Goal: Task Accomplishment & Management: Manage account settings

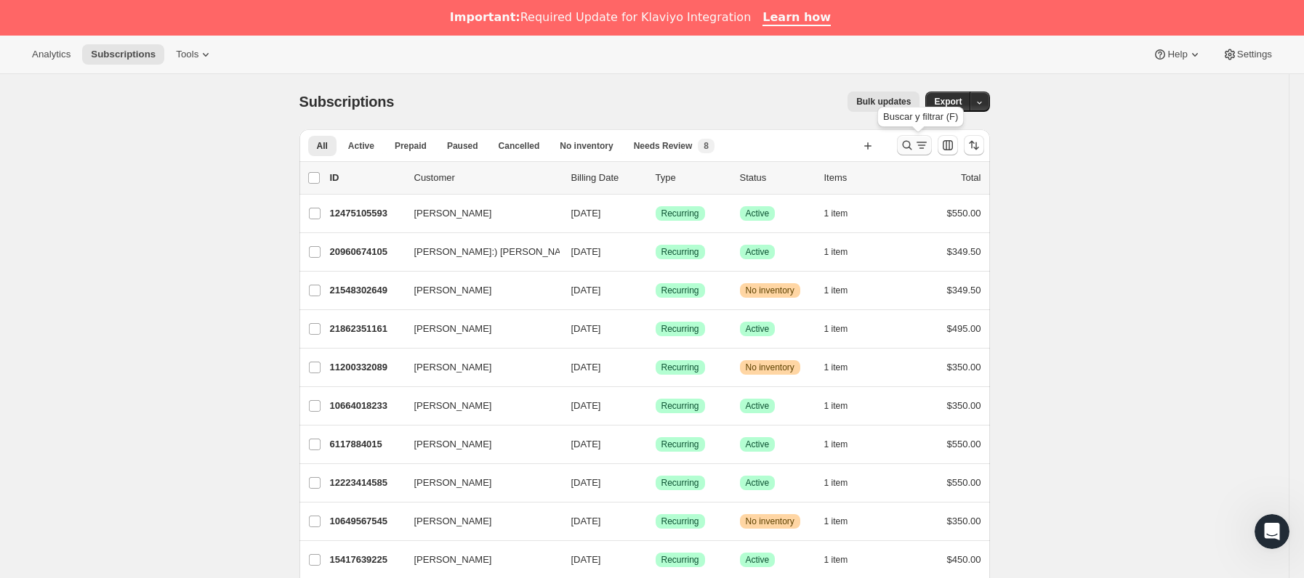
click at [929, 142] on icon "Buscar y filtrar resultados" at bounding box center [921, 145] width 15 height 15
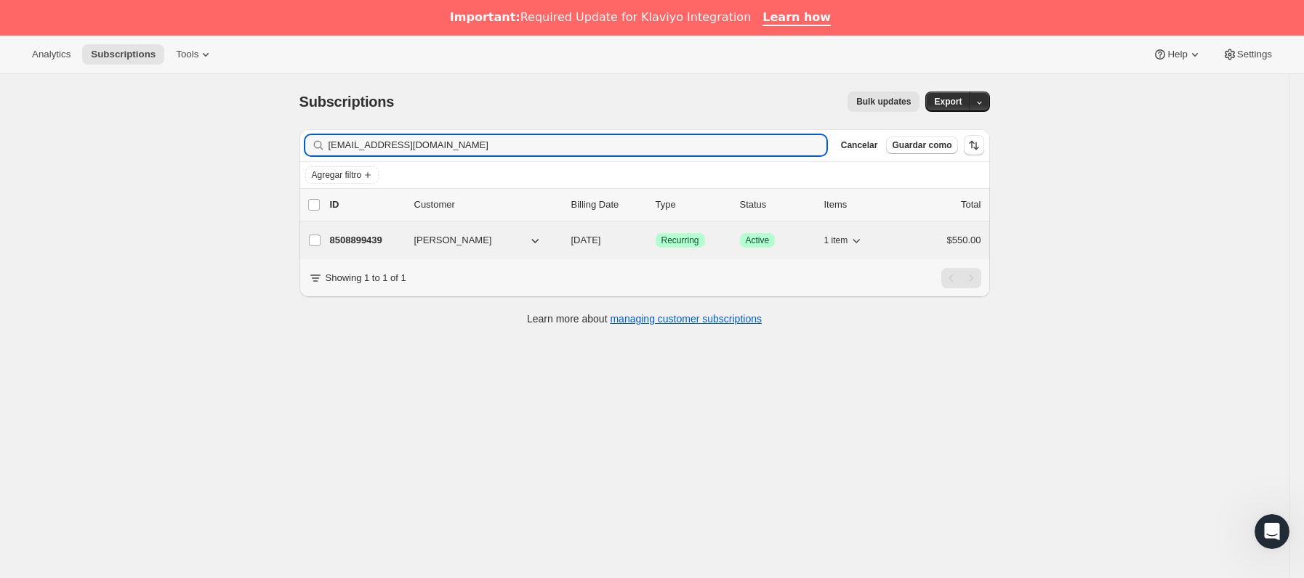
type input "[EMAIL_ADDRESS][DOMAIN_NAME]"
click at [411, 243] on div "8508899439 [PERSON_NAME] [DATE] Logrado Recurring Logrado Active 1 item $550.00" at bounding box center [655, 240] width 651 height 20
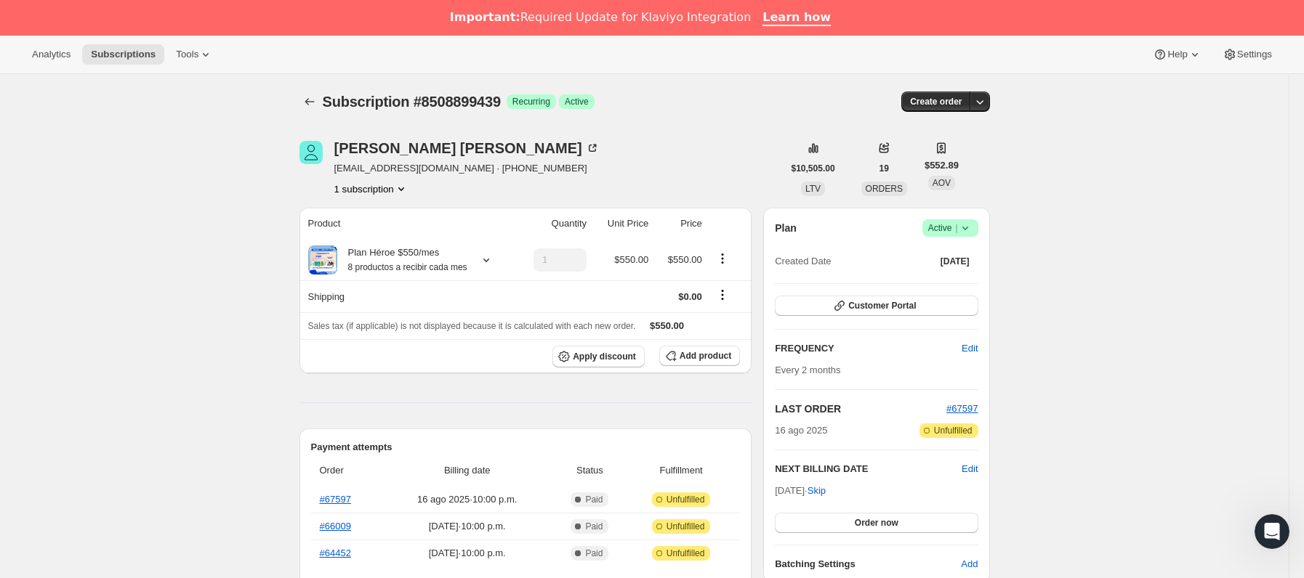
click at [971, 230] on icon at bounding box center [965, 228] width 15 height 15
click at [955, 281] on span "Cancel subscription" at bounding box center [956, 281] width 82 height 11
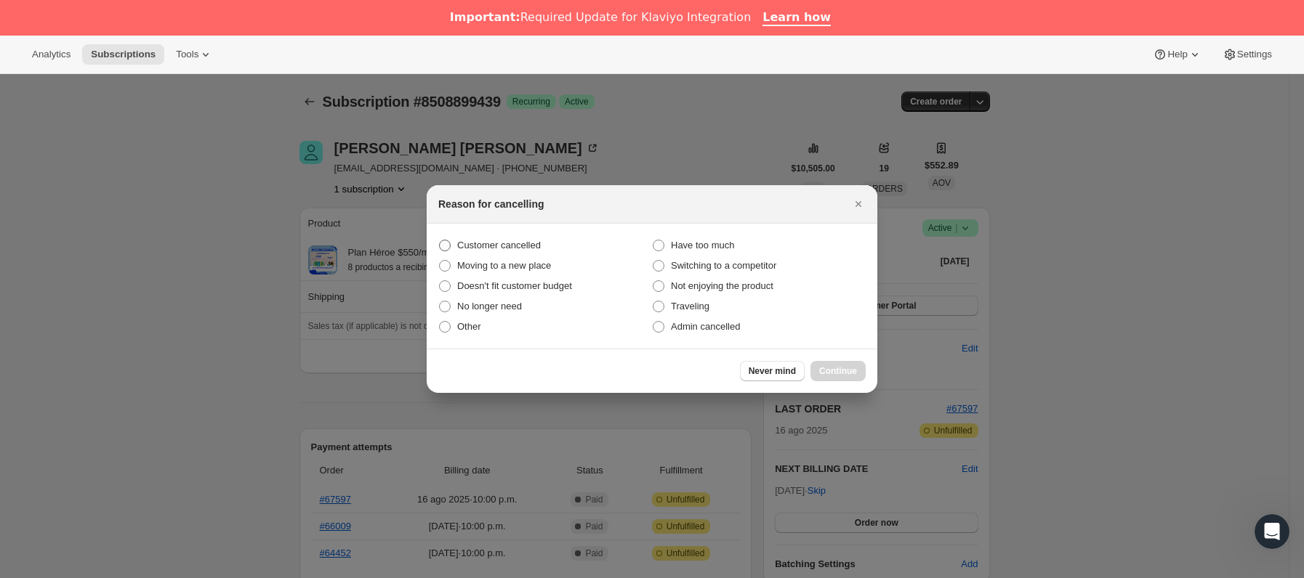
click at [452, 241] on label "Customer cancelled" at bounding box center [545, 245] width 214 height 20
click at [440, 241] on input "Customer cancelled" at bounding box center [439, 240] width 1 height 1
radio input "true"
click at [849, 355] on div "Never mind Continue" at bounding box center [652, 371] width 451 height 44
click at [847, 361] on button "Continue" at bounding box center [837, 371] width 55 height 20
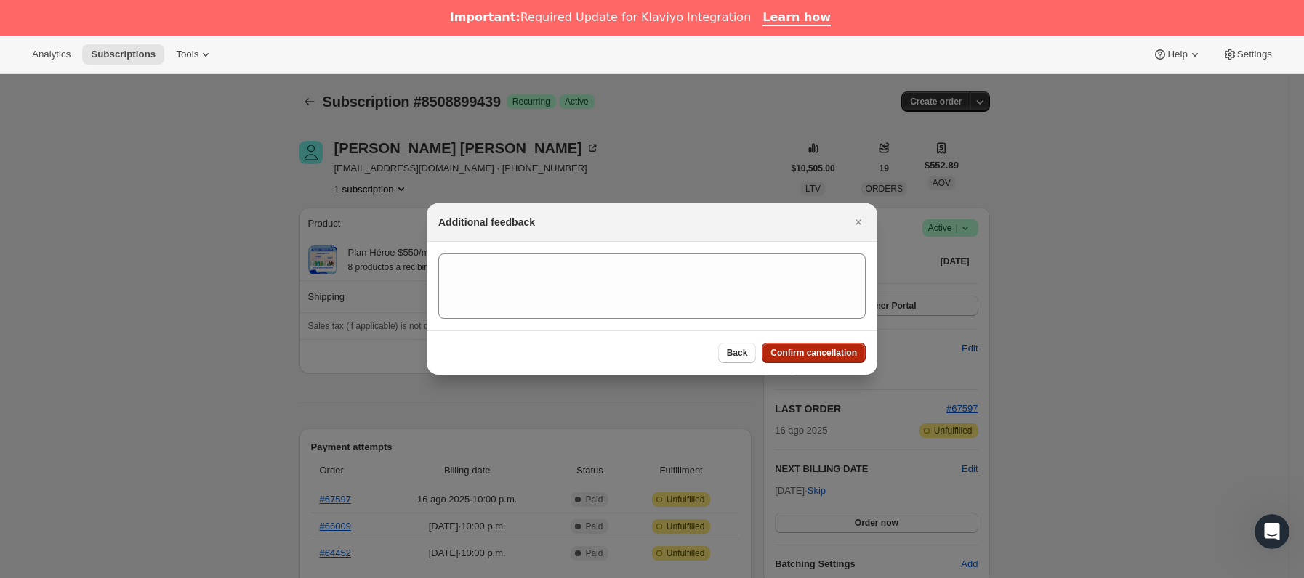
click at [824, 359] on span "Confirm cancellation" at bounding box center [813, 353] width 86 height 12
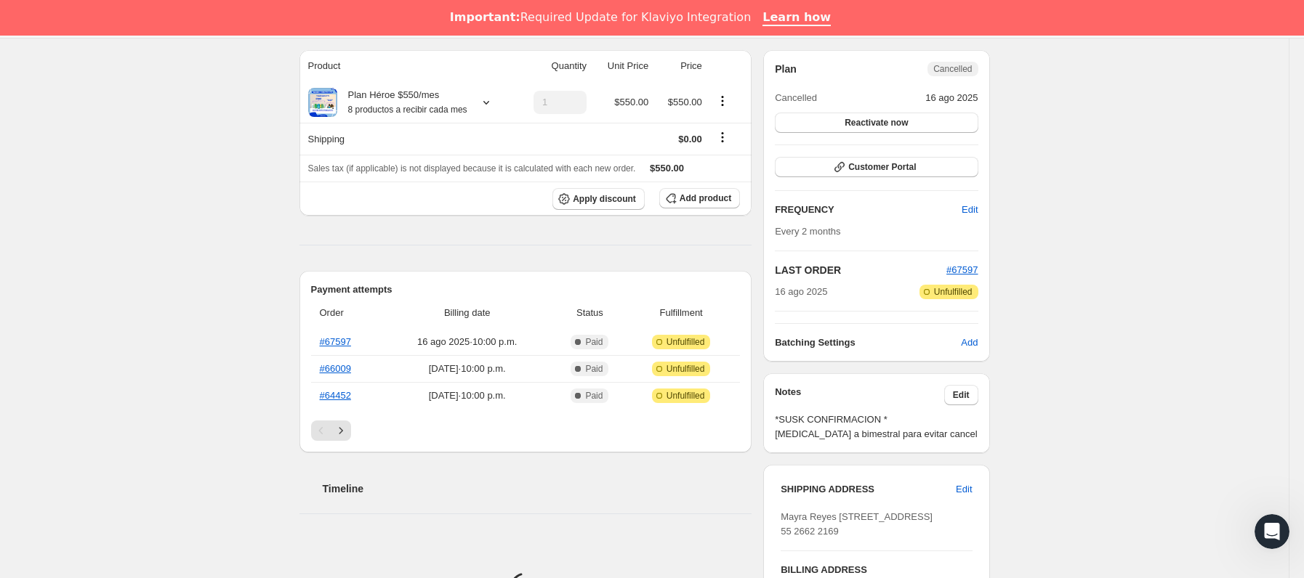
scroll to position [327, 0]
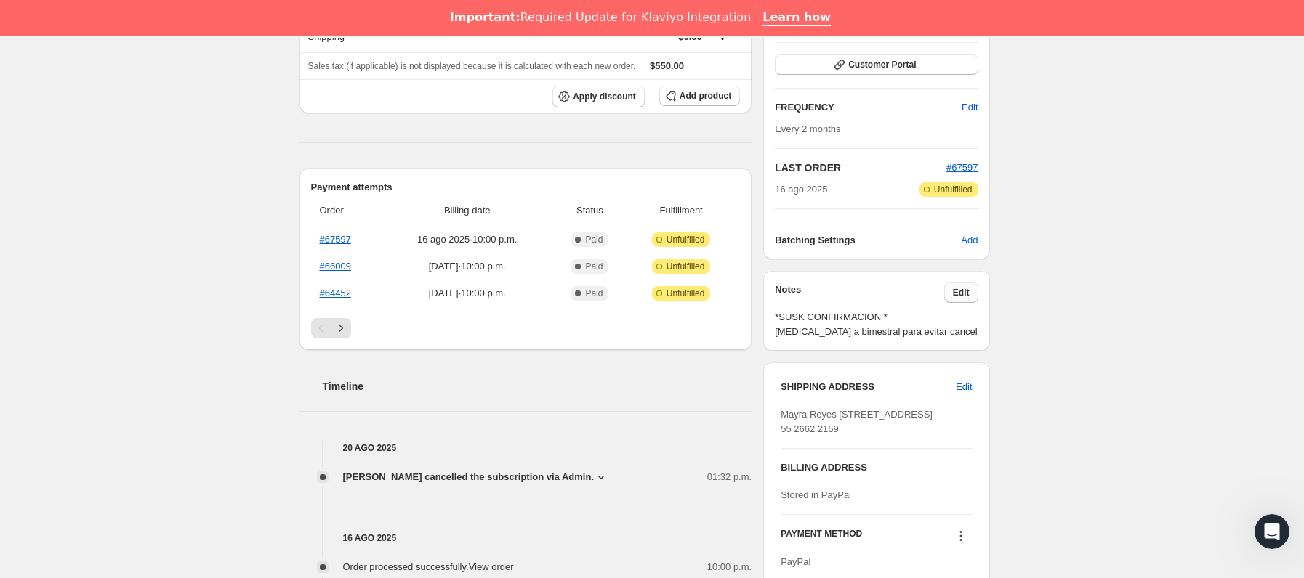
click at [968, 299] on span "Edit" at bounding box center [961, 293] width 17 height 12
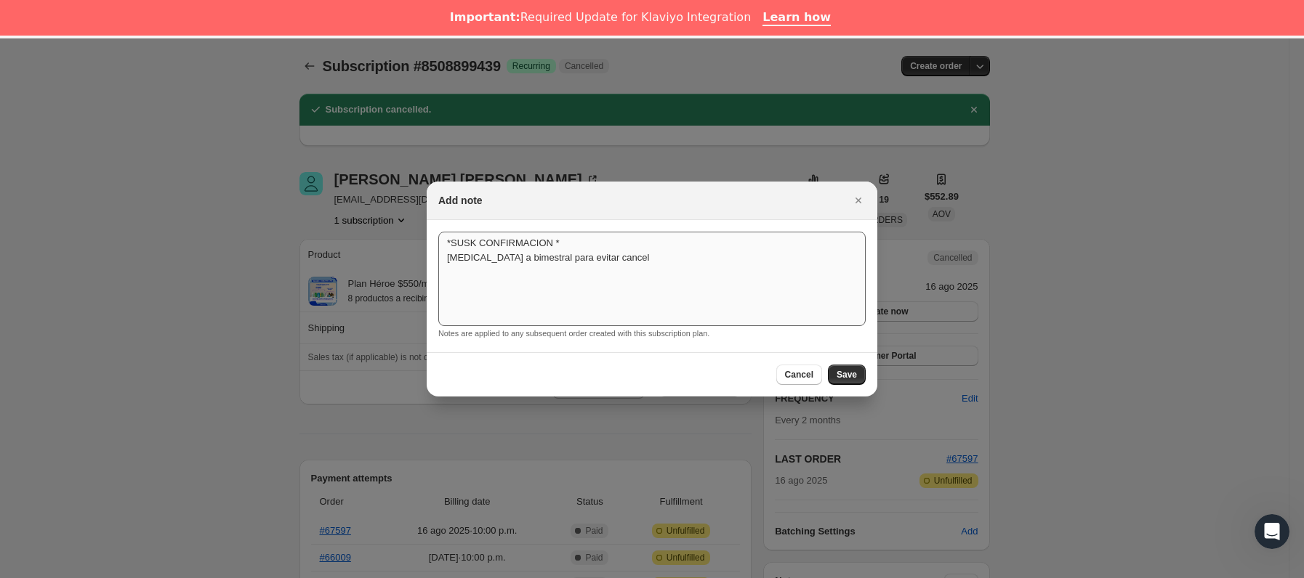
scroll to position [36, 0]
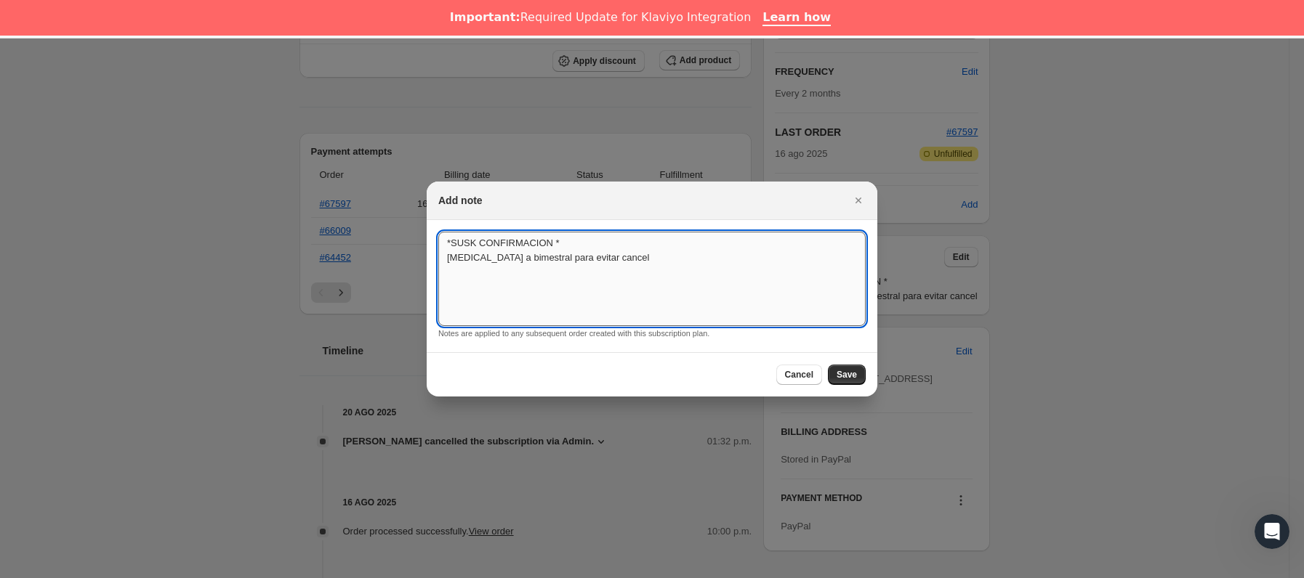
click at [671, 272] on textarea "*SUSK CONFIRMACION * [MEDICAL_DATA] a bimestral para evitar cancel" at bounding box center [651, 279] width 427 height 94
type textarea "*SUSK CONFIRMACION * [MEDICAL_DATA] a bimestral para evitar cancel sin respuesta"
click at [851, 375] on span "Save" at bounding box center [846, 375] width 20 height 12
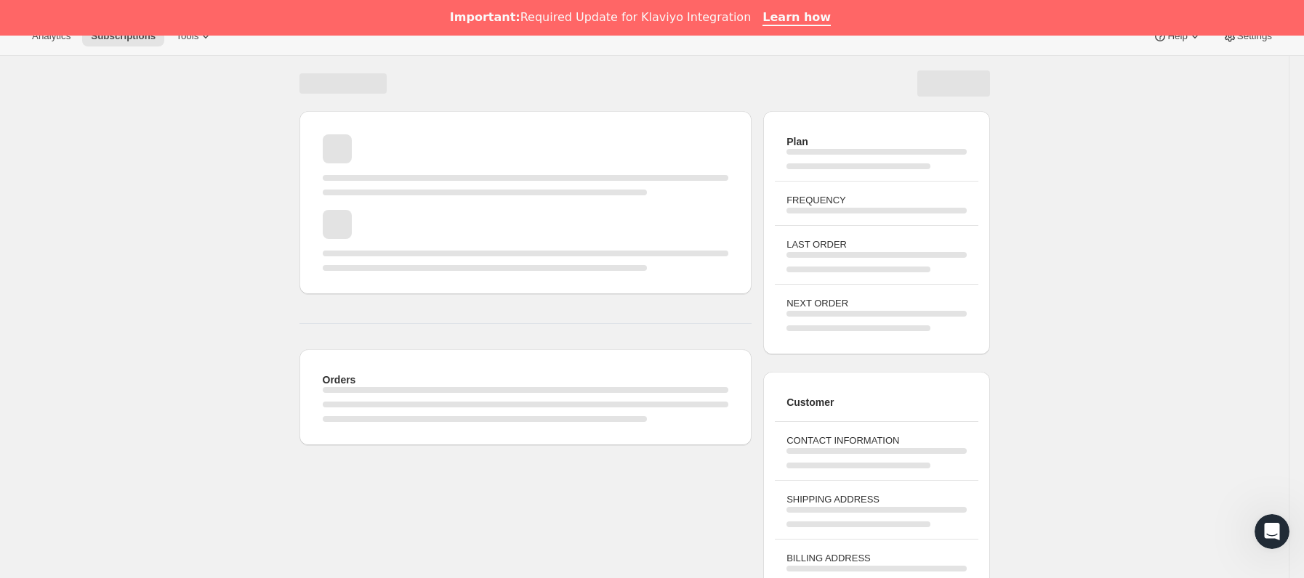
scroll to position [0, 0]
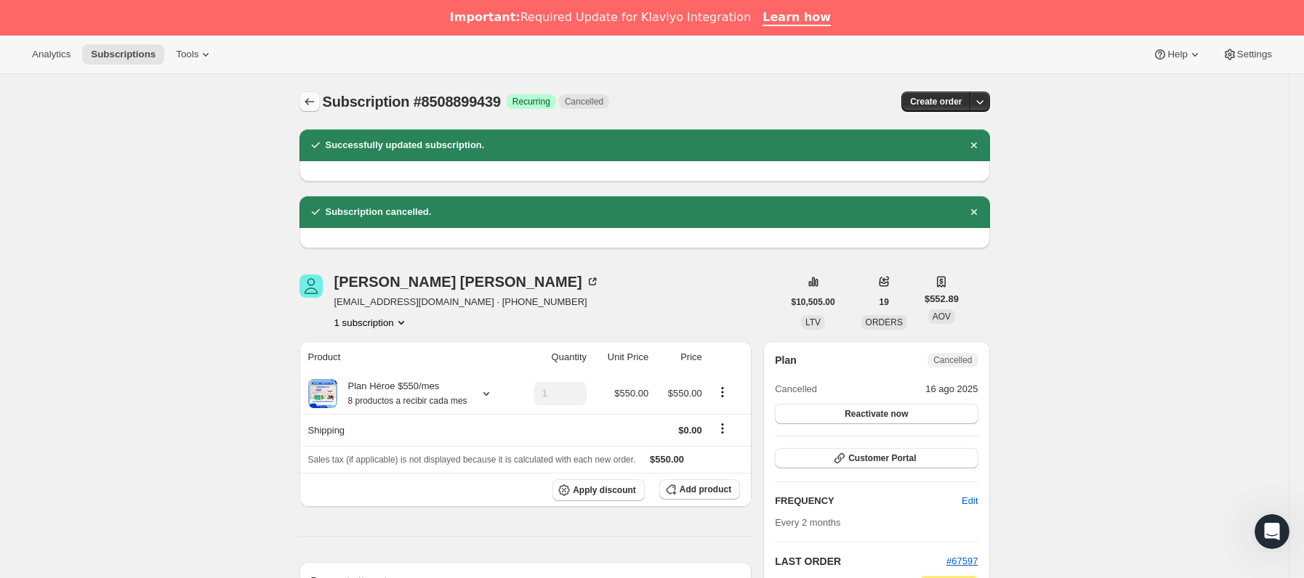
click at [320, 105] on button "Subscriptions" at bounding box center [309, 102] width 20 height 20
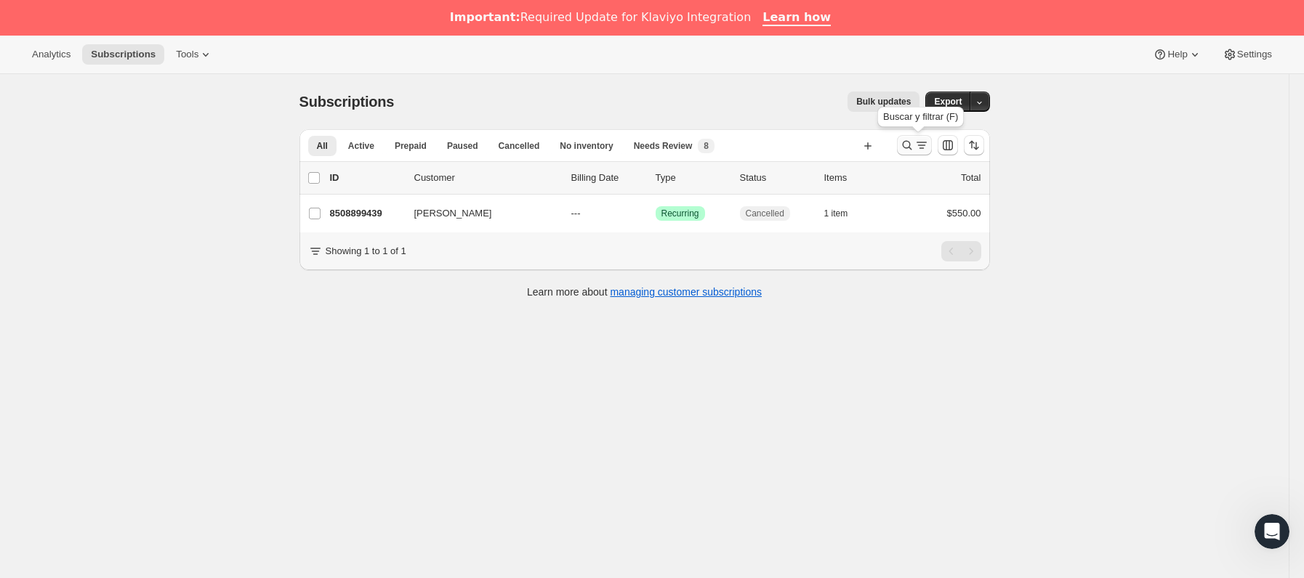
click at [927, 148] on icon "Buscar y filtrar resultados" at bounding box center [921, 145] width 15 height 15
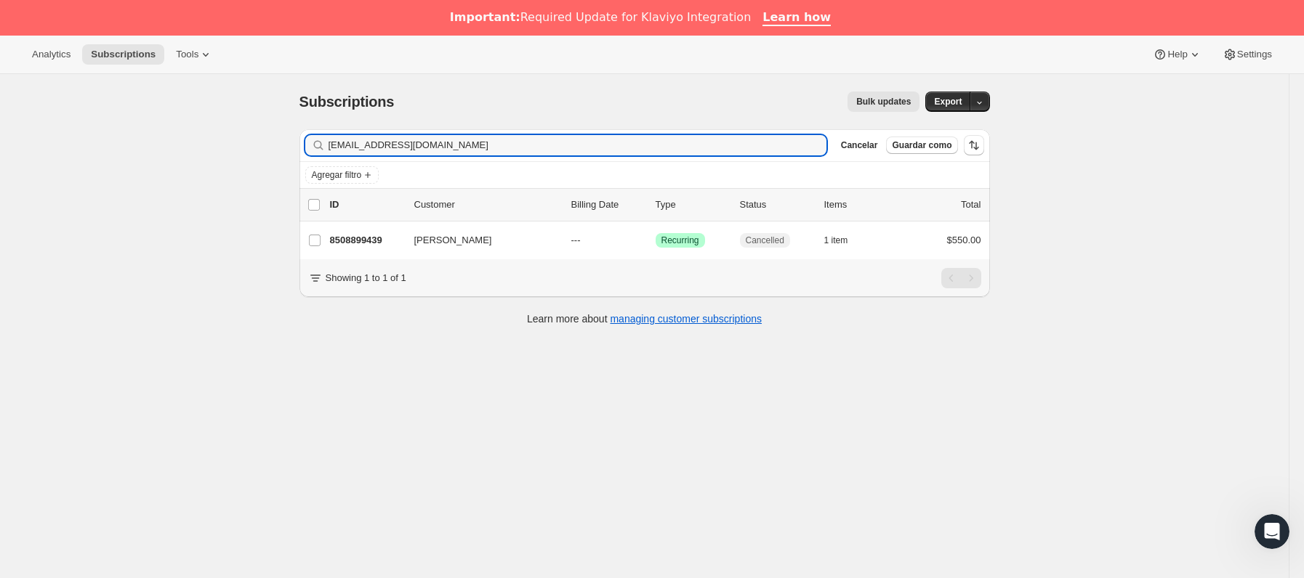
drag, startPoint x: 530, startPoint y: 149, endPoint x: -15, endPoint y: 159, distance: 545.1
click at [0, 159] on html "Analytics Subscriptions Tools Help Settings Ir directamente al contenido Subscr…" at bounding box center [652, 289] width 1304 height 578
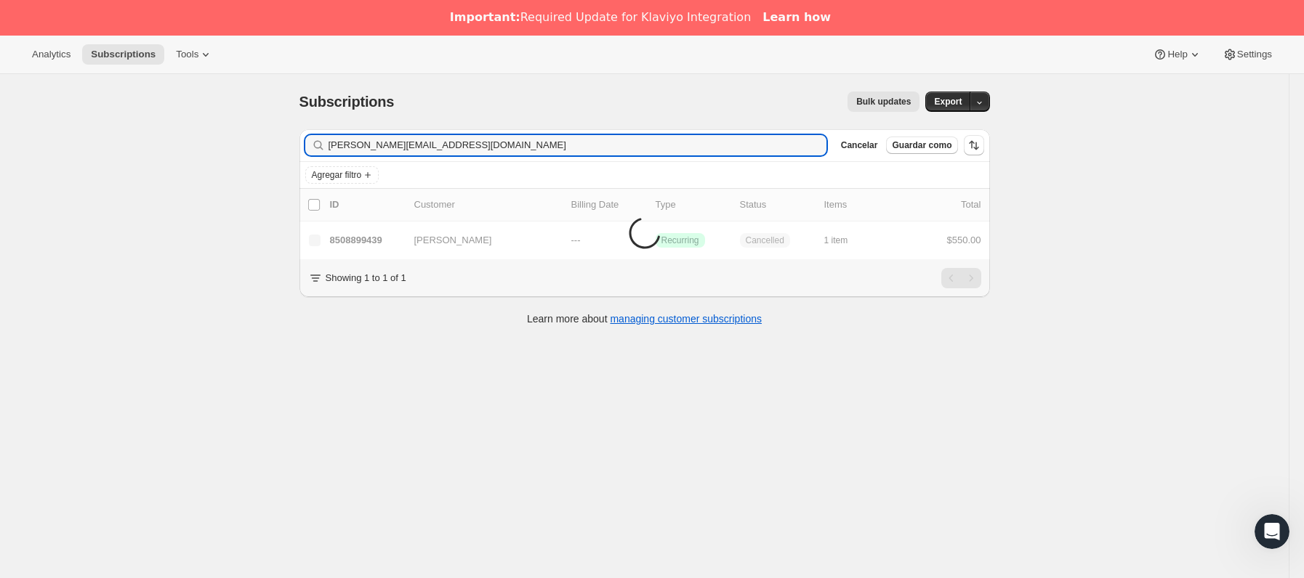
type input "[PERSON_NAME][EMAIL_ADDRESS][DOMAIN_NAME]"
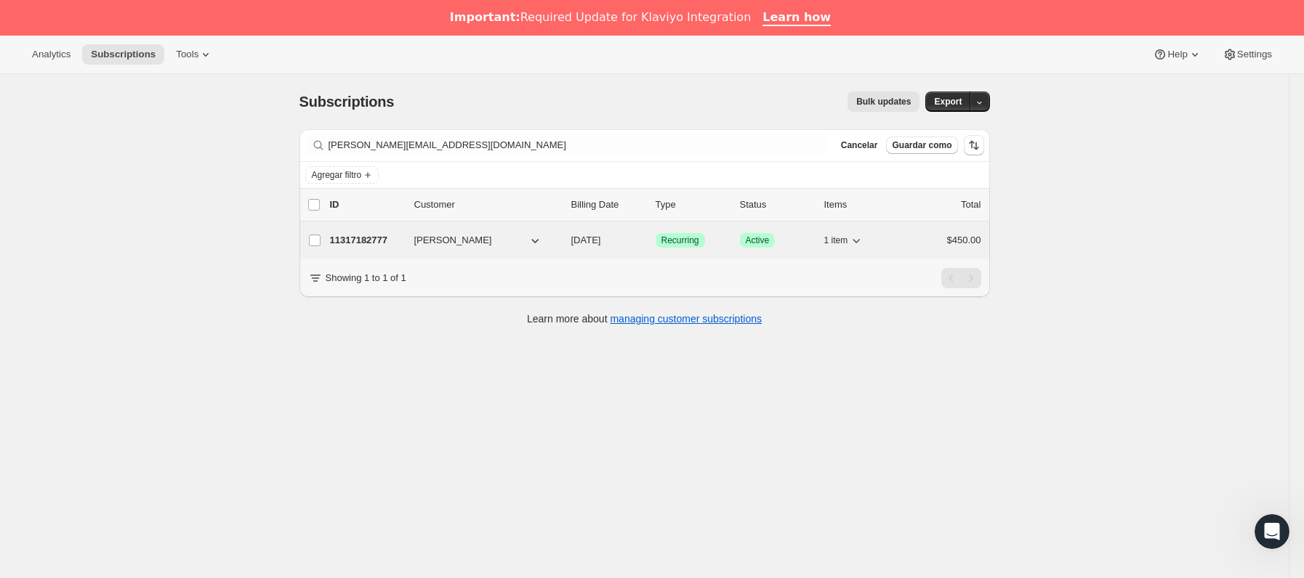
click at [403, 240] on p "11317182777" at bounding box center [366, 240] width 73 height 15
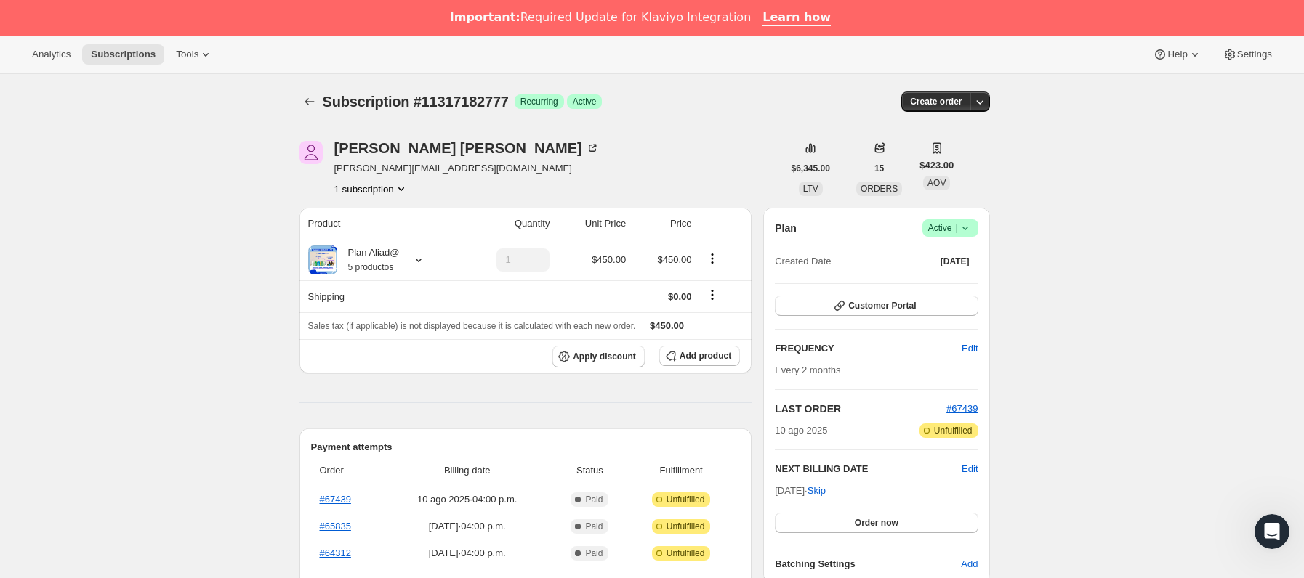
click at [969, 231] on icon at bounding box center [965, 228] width 15 height 15
click at [943, 278] on span "Cancel subscription" at bounding box center [956, 281] width 82 height 11
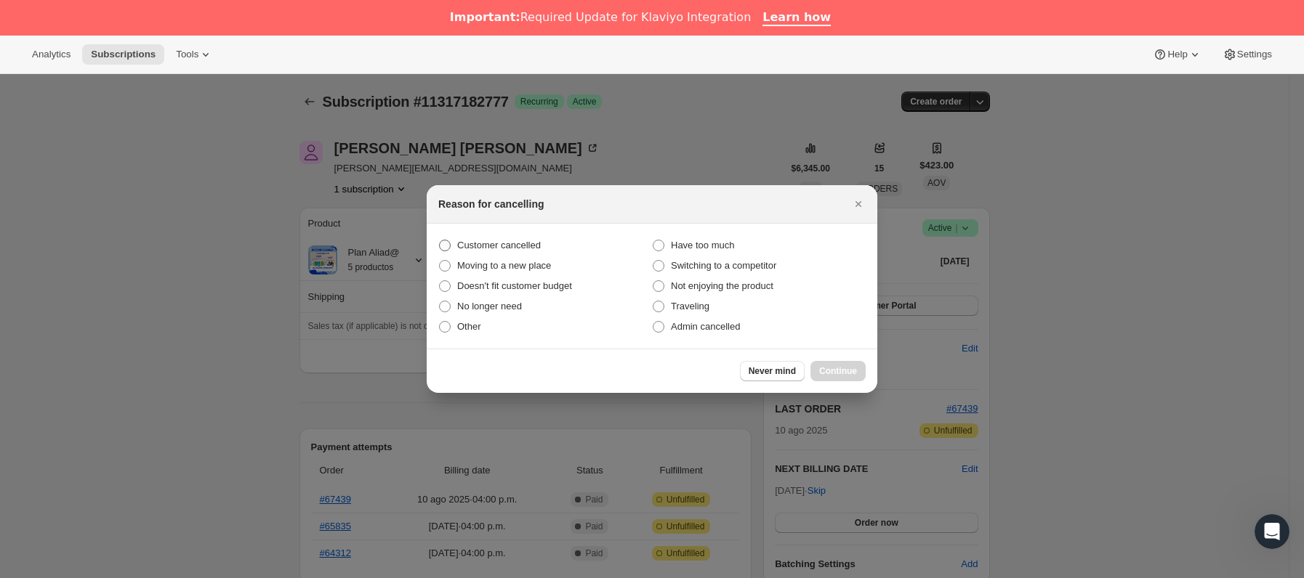
click at [513, 244] on span "Customer cancelled" at bounding box center [499, 245] width 84 height 11
click at [440, 241] on input "Customer cancelled" at bounding box center [439, 240] width 1 height 1
radio input "true"
click at [836, 366] on span "Continue" at bounding box center [838, 372] width 38 height 12
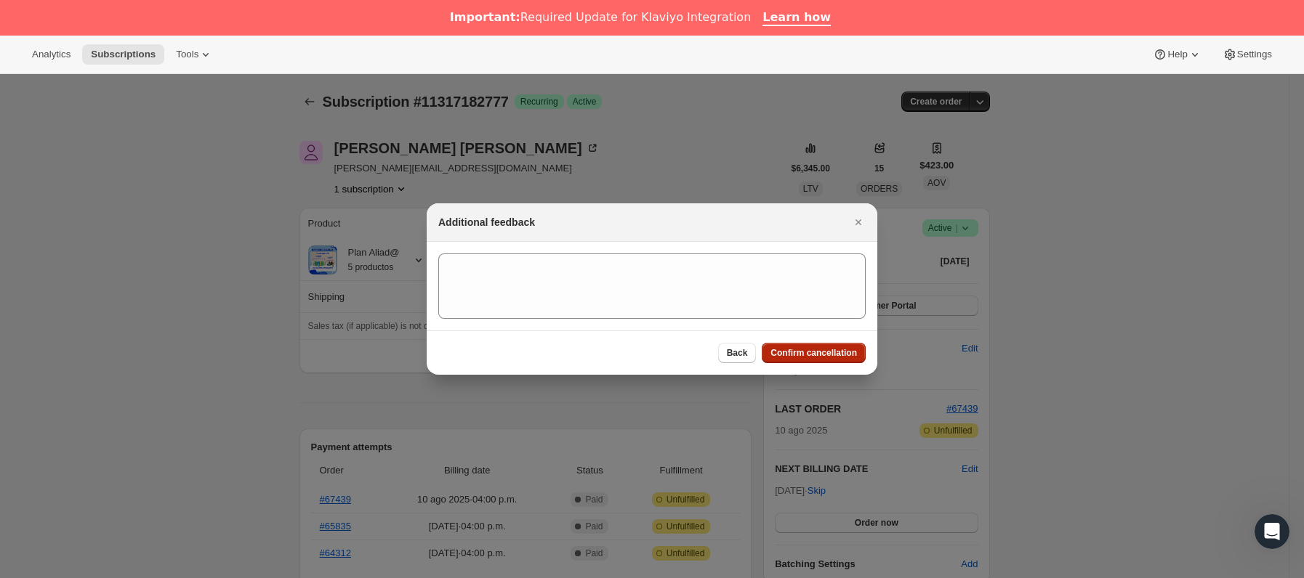
click at [829, 348] on span "Confirm cancellation" at bounding box center [813, 353] width 86 height 12
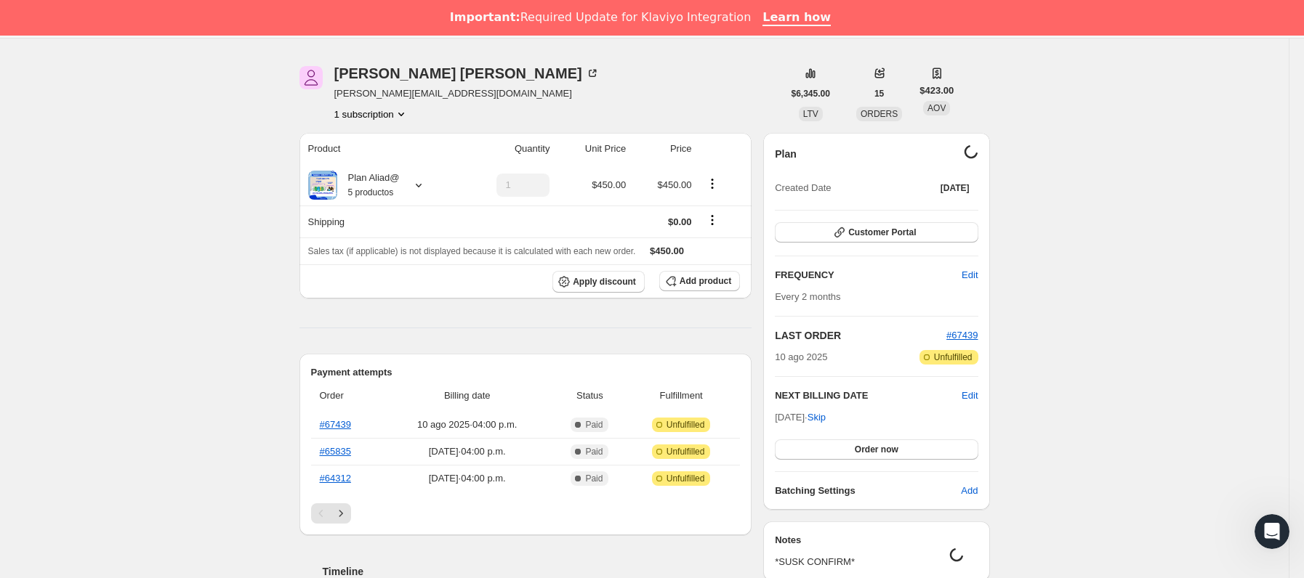
scroll to position [109, 0]
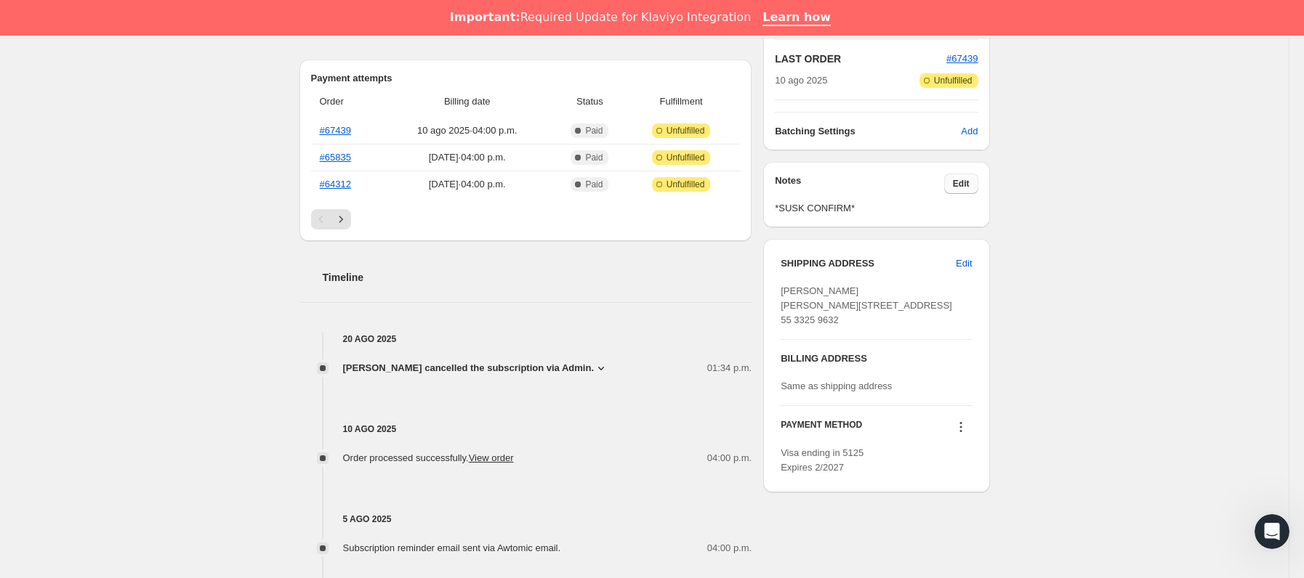
click at [951, 187] on button "Edit" at bounding box center [961, 184] width 34 height 20
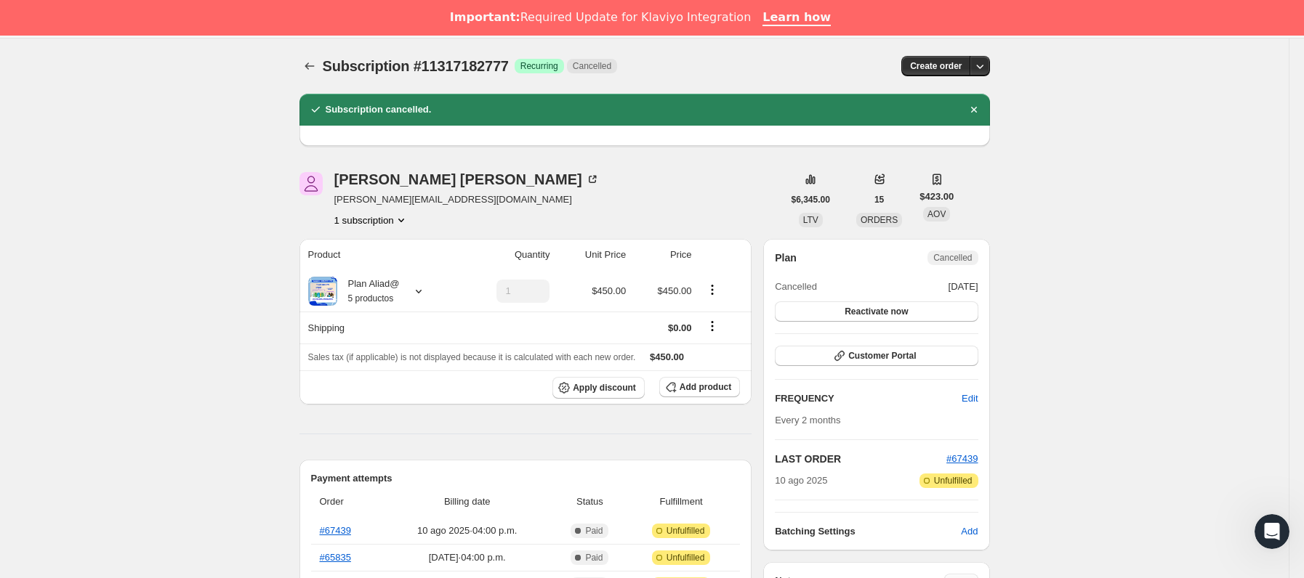
scroll to position [436, 0]
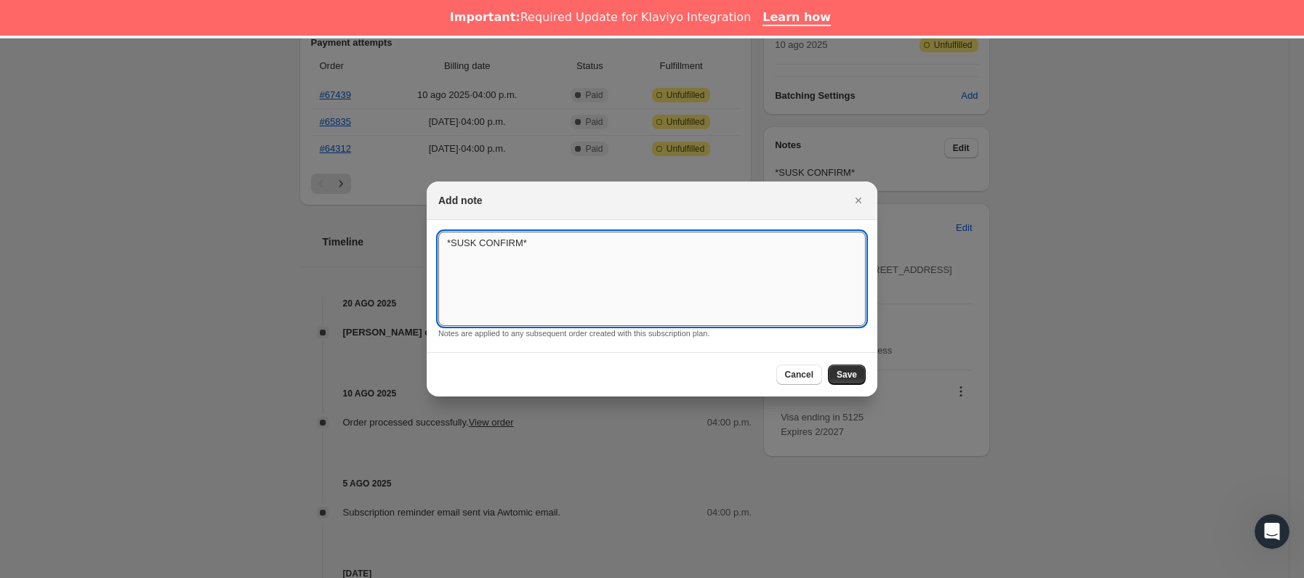
click at [608, 244] on textarea "*SUSK CONFIRM*" at bounding box center [651, 279] width 427 height 94
type textarea "*SUSK CONFIRM* SIN RESPUESTA"
click at [847, 376] on span "Save" at bounding box center [846, 375] width 20 height 12
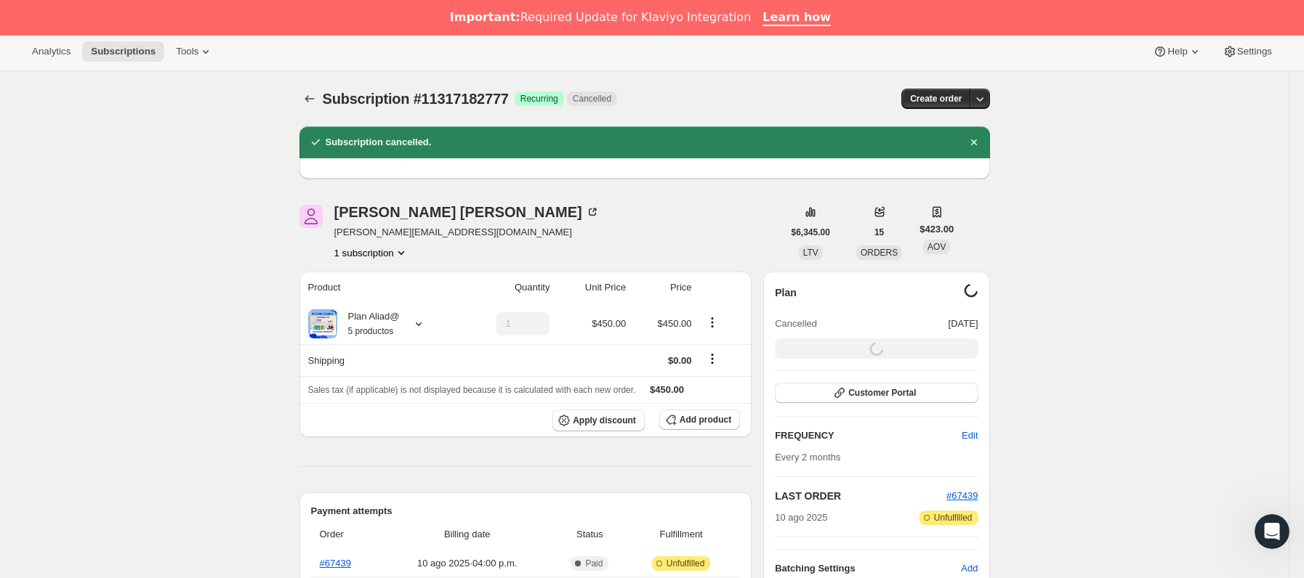
scroll to position [0, 0]
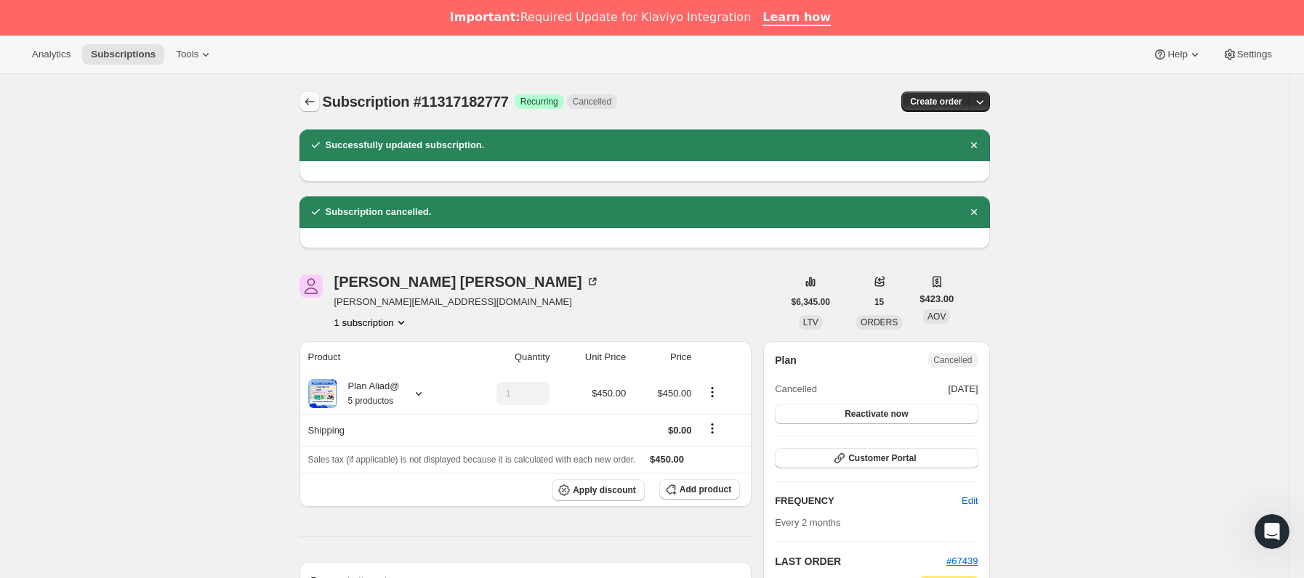
click at [312, 104] on icon "Subscriptions" at bounding box center [308, 102] width 9 height 7
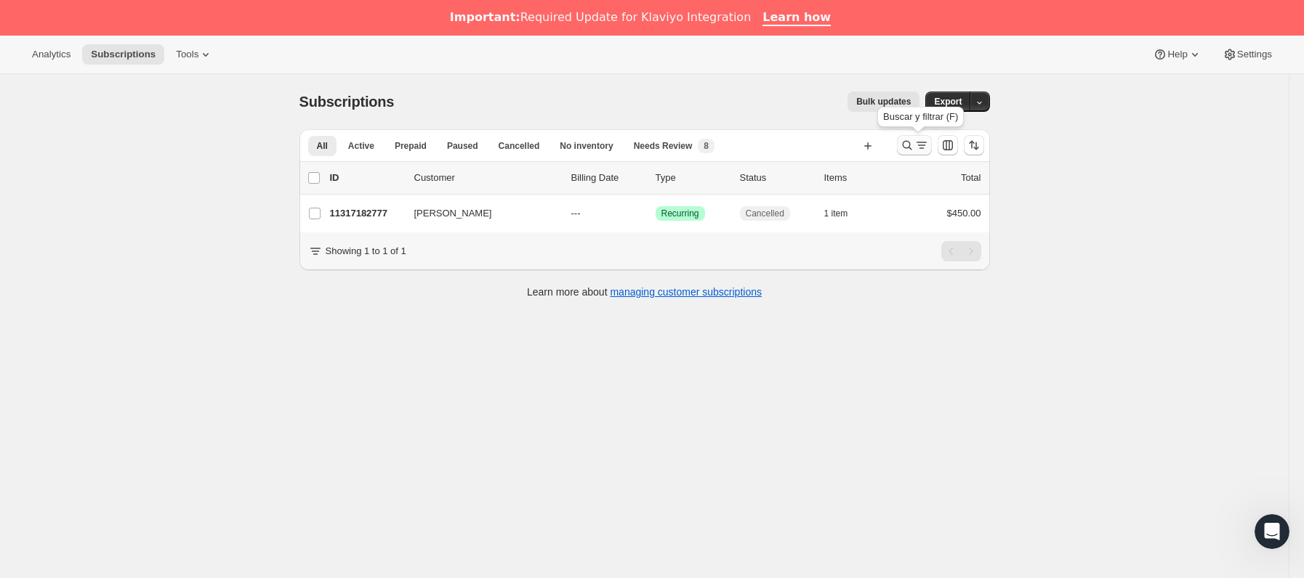
click at [903, 144] on icon "Buscar y filtrar resultados" at bounding box center [907, 145] width 15 height 15
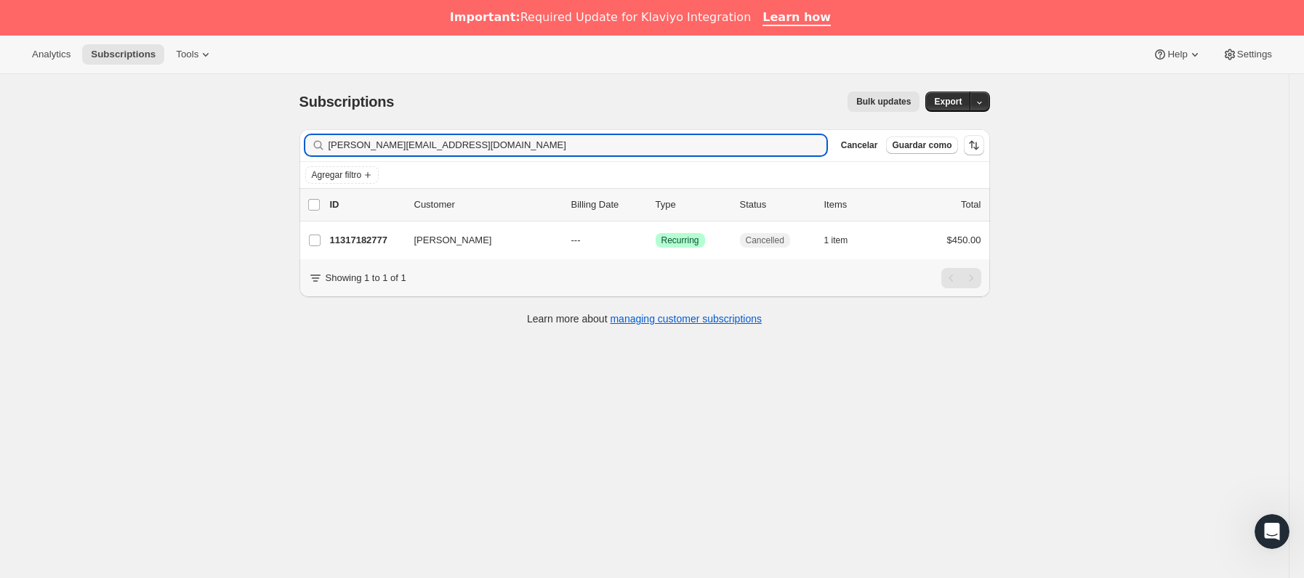
drag, startPoint x: 515, startPoint y: 150, endPoint x: 174, endPoint y: 149, distance: 340.1
click at [174, 149] on div "Subscriptions. Esta página está lista Subscriptions Bulk updates Más acciones B…" at bounding box center [644, 363] width 1288 height 578
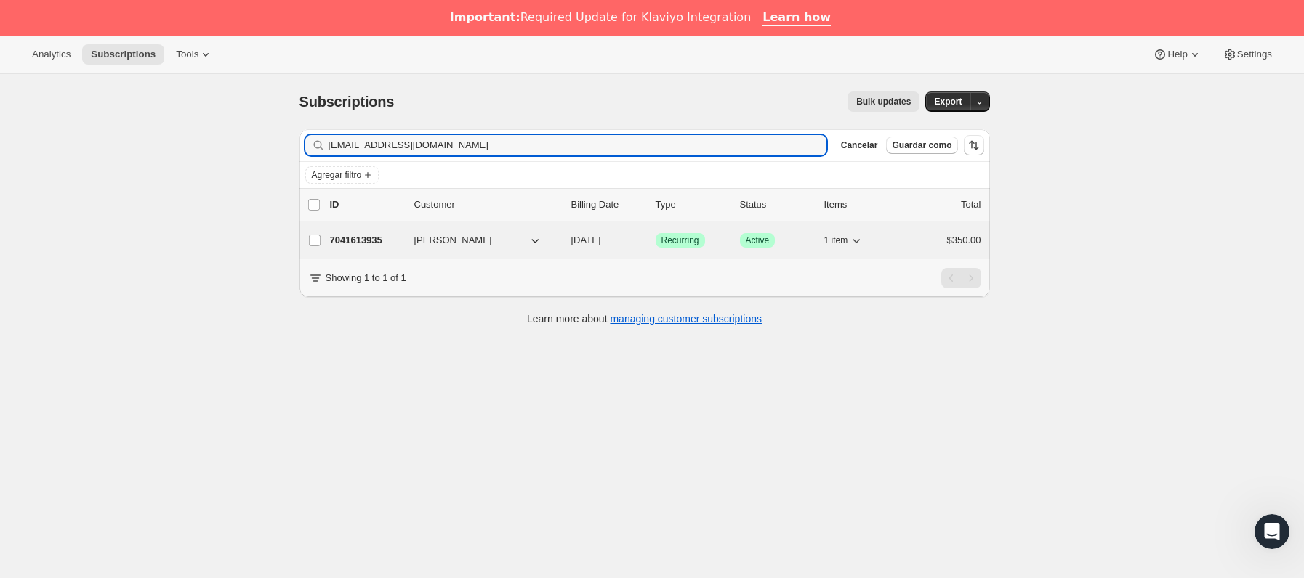
type input "[EMAIL_ADDRESS][DOMAIN_NAME]"
click at [399, 240] on p "7041613935" at bounding box center [366, 240] width 73 height 15
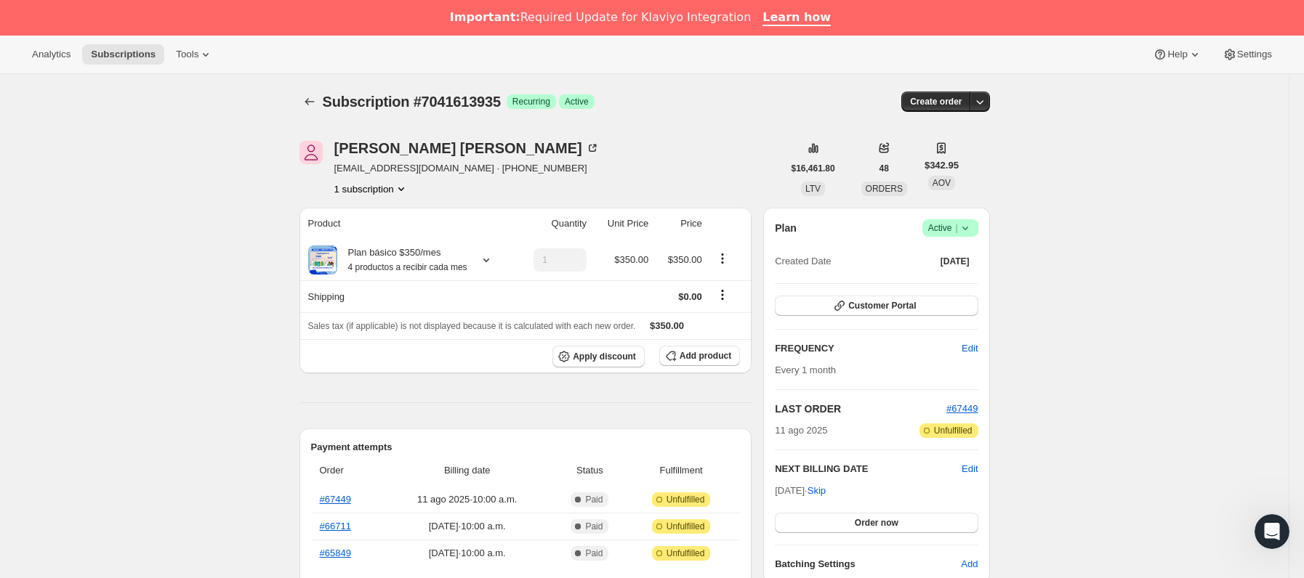
click at [978, 235] on span "Logrado Active |" at bounding box center [950, 227] width 56 height 17
click at [929, 286] on span "Cancel subscription" at bounding box center [956, 281] width 82 height 11
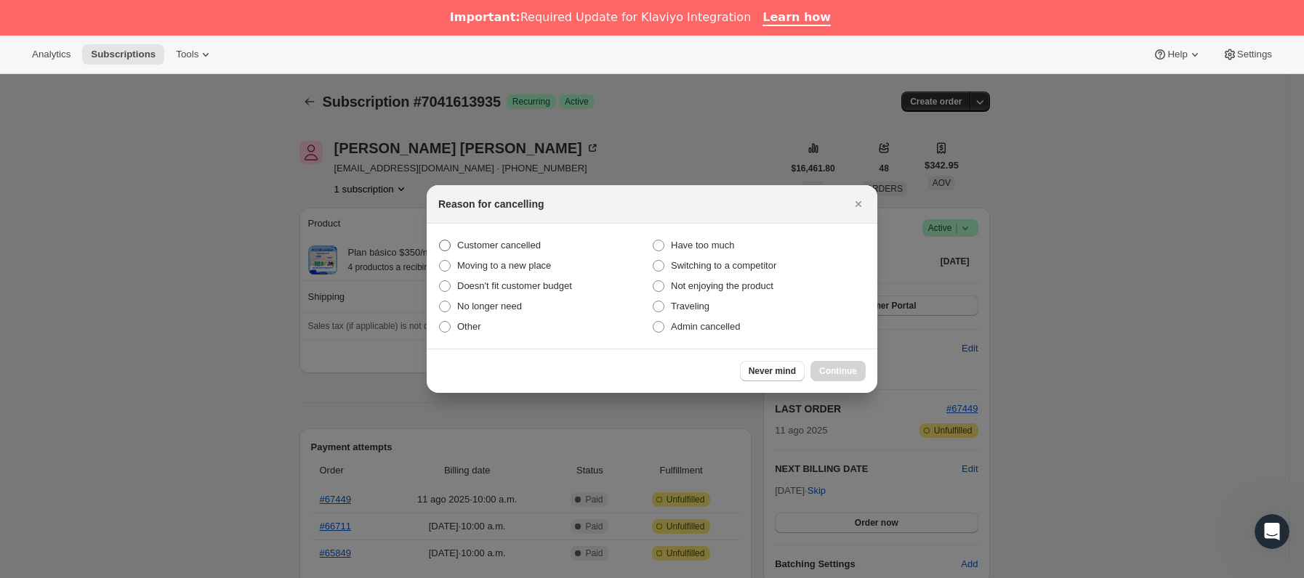
click at [497, 246] on span "Customer cancelled" at bounding box center [499, 245] width 84 height 11
click at [440, 241] on input "Customer cancelled" at bounding box center [439, 240] width 1 height 1
radio input "true"
click at [853, 368] on span "Continue" at bounding box center [838, 372] width 38 height 12
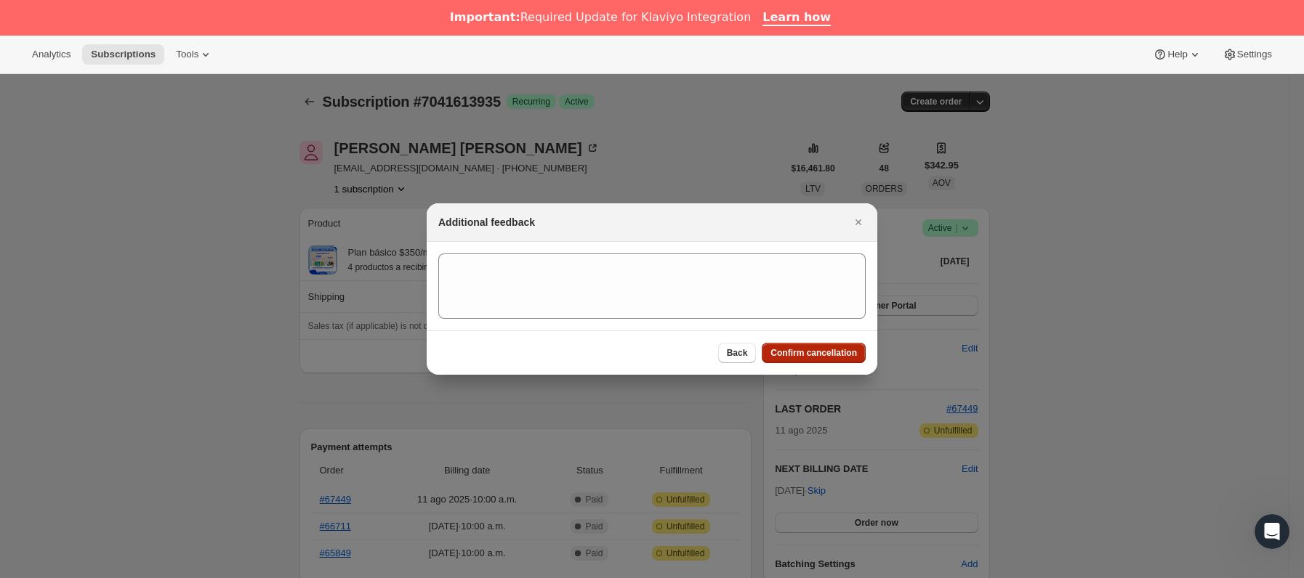
click at [842, 355] on span "Confirm cancellation" at bounding box center [813, 353] width 86 height 12
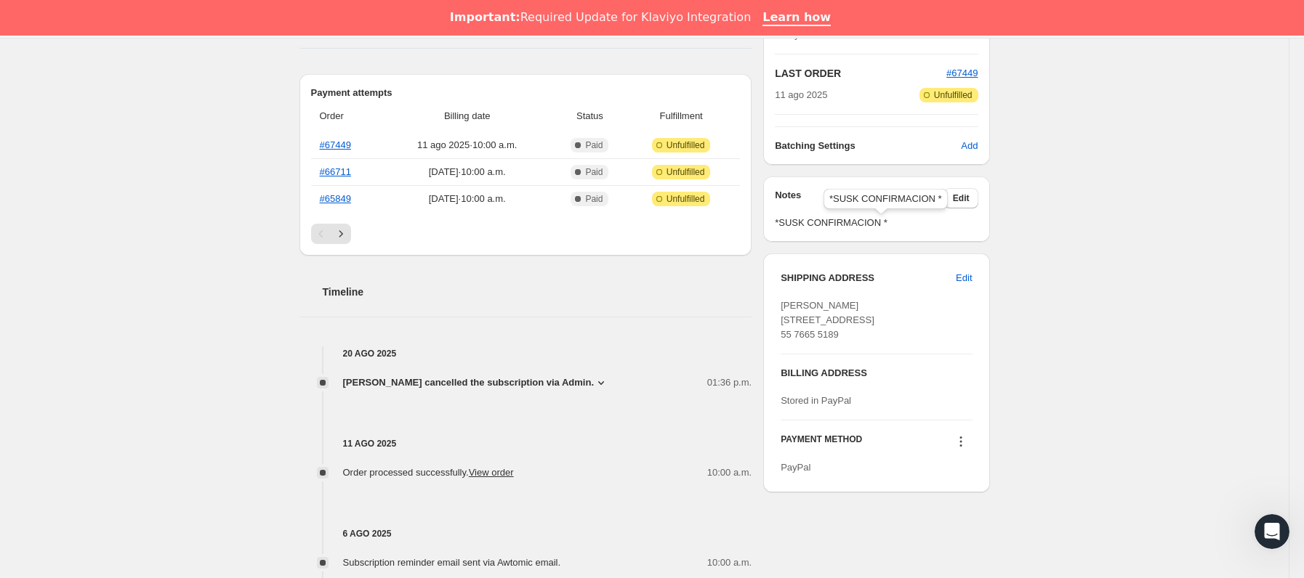
scroll to position [436, 0]
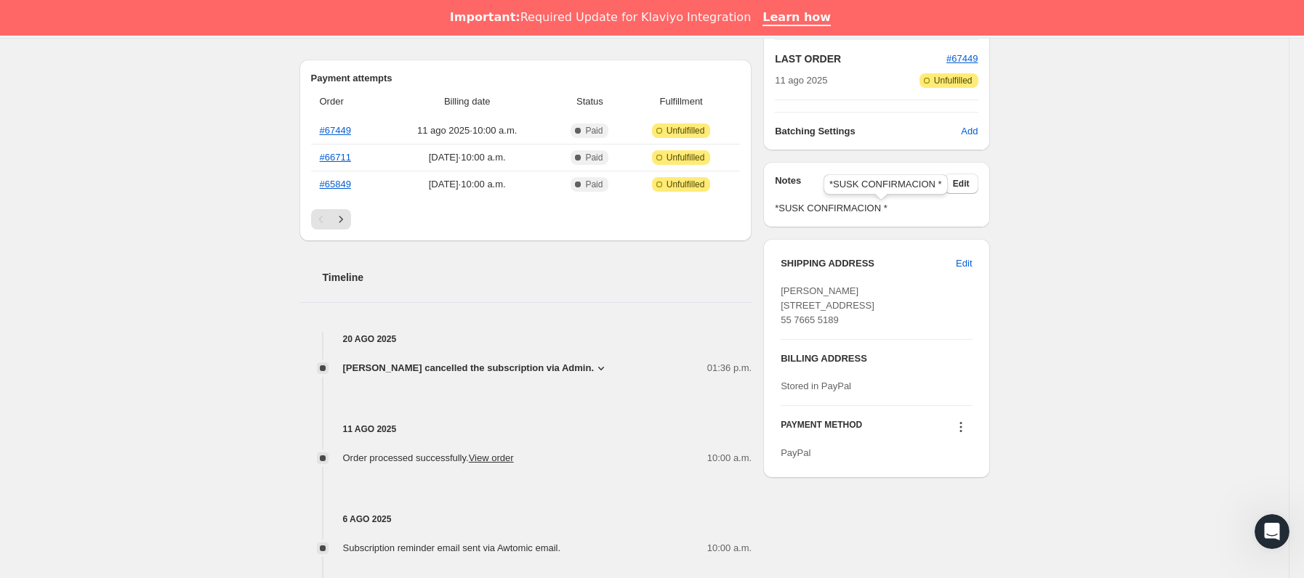
click at [970, 205] on span "*SUSK CONFIRMACION *" at bounding box center [876, 208] width 203 height 15
click at [968, 189] on span "Edit" at bounding box center [961, 184] width 17 height 12
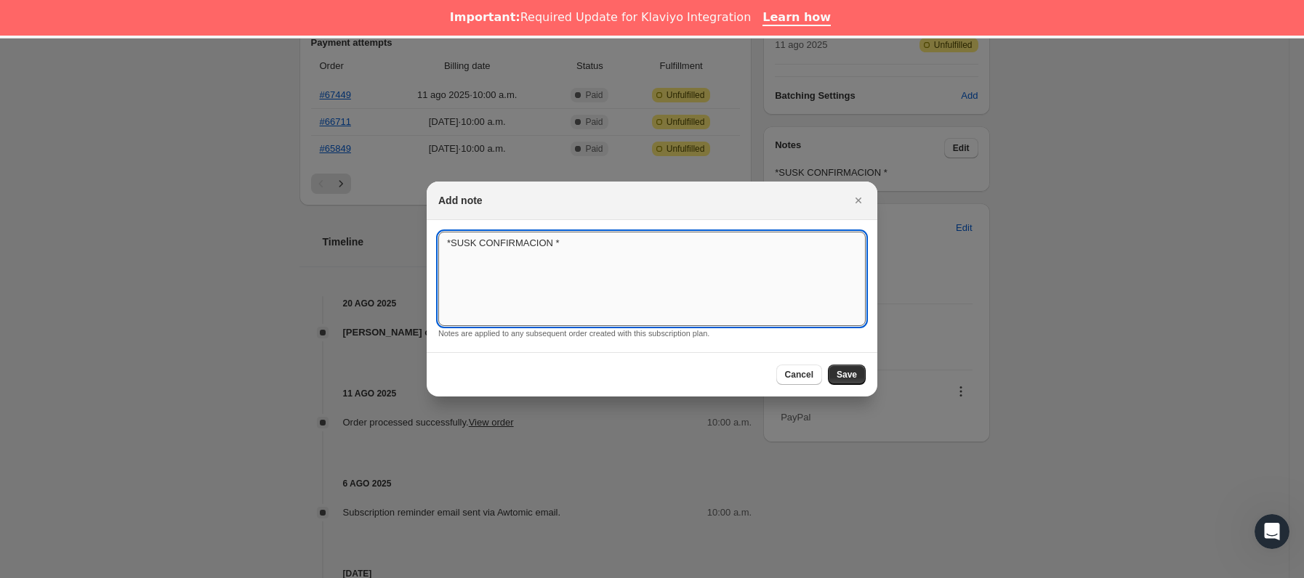
click at [624, 254] on textarea "*SUSK CONFIRMACION *" at bounding box center [651, 279] width 427 height 94
type textarea "*SUSK CONFIRMACION * SIN RESOUESTA"
click at [842, 386] on div "Cancel Save" at bounding box center [652, 374] width 451 height 44
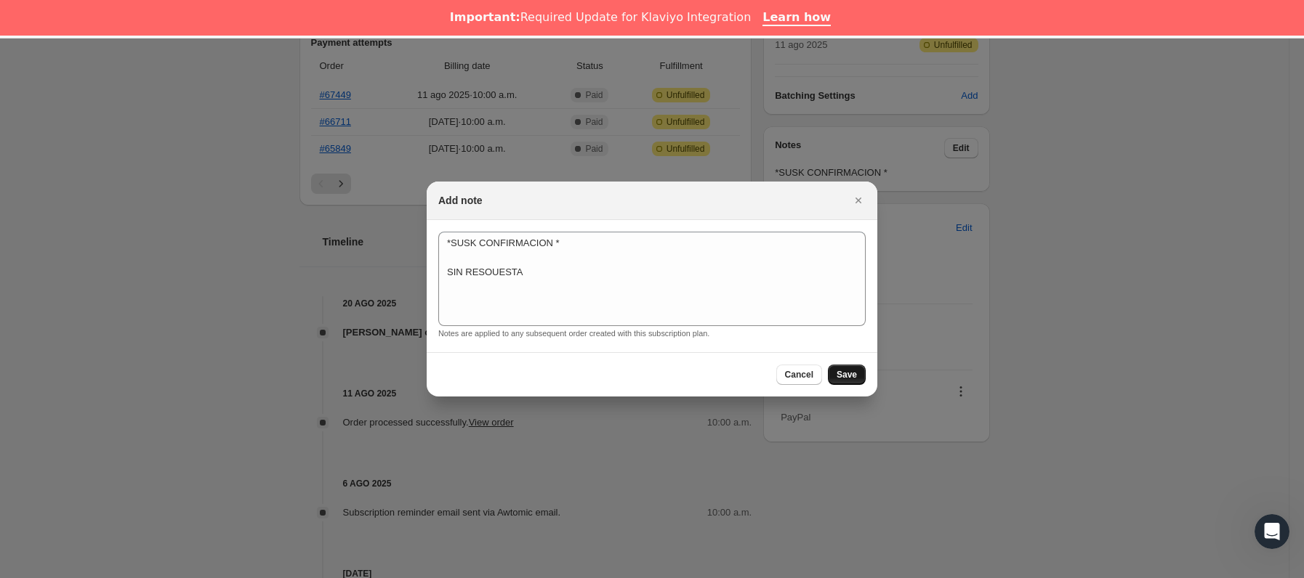
drag, startPoint x: 844, startPoint y: 375, endPoint x: 969, endPoint y: 28, distance: 368.9
click at [844, 375] on span "Save" at bounding box center [846, 375] width 20 height 12
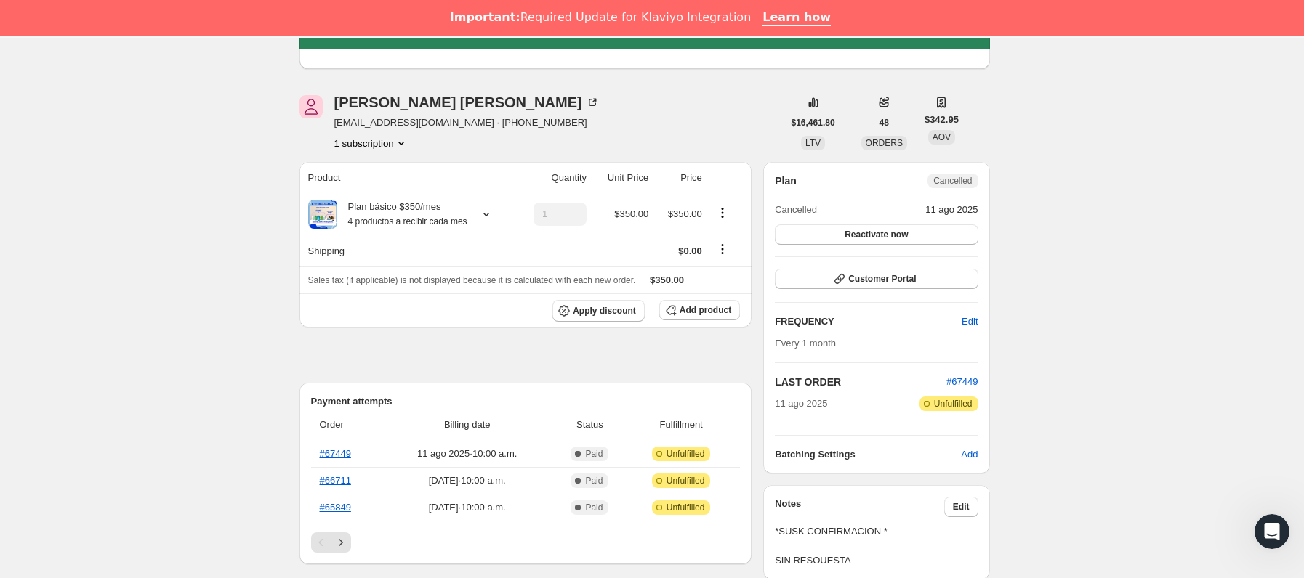
scroll to position [1, 0]
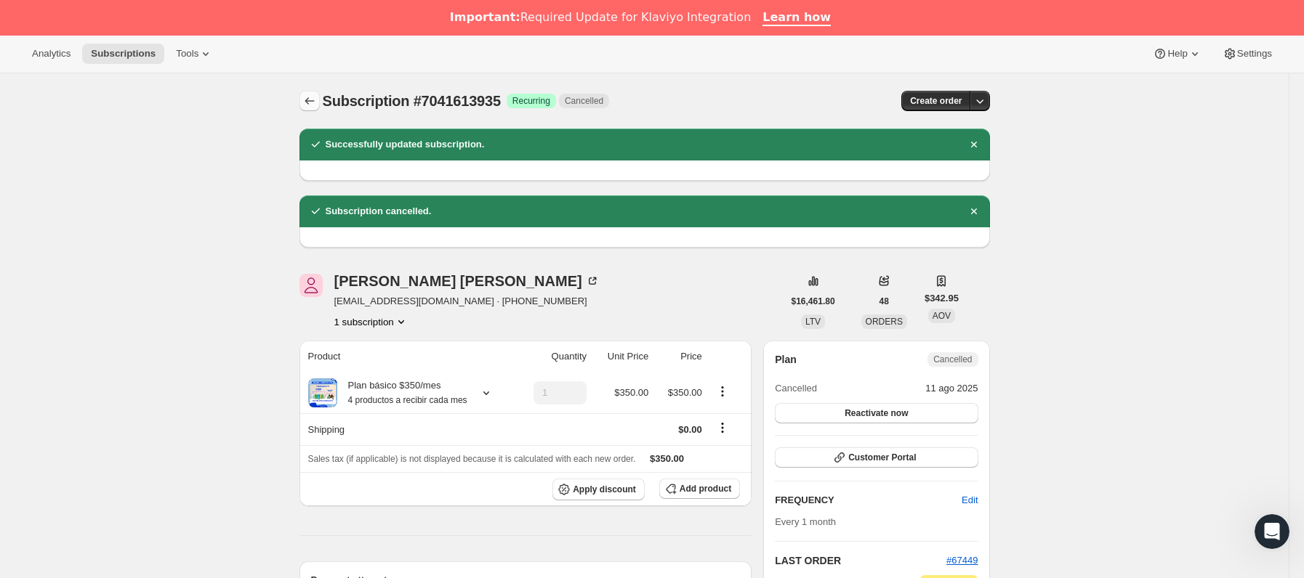
click at [310, 104] on icon "Subscriptions" at bounding box center [309, 101] width 15 height 15
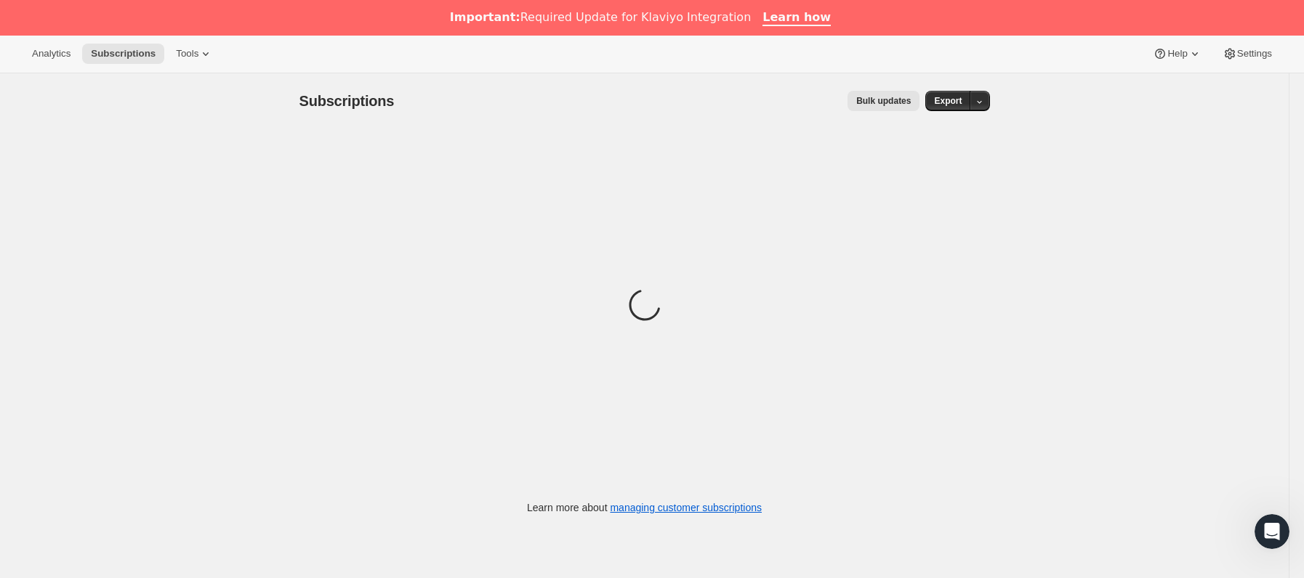
click at [310, 93] on span "Subscriptions" at bounding box center [346, 101] width 95 height 16
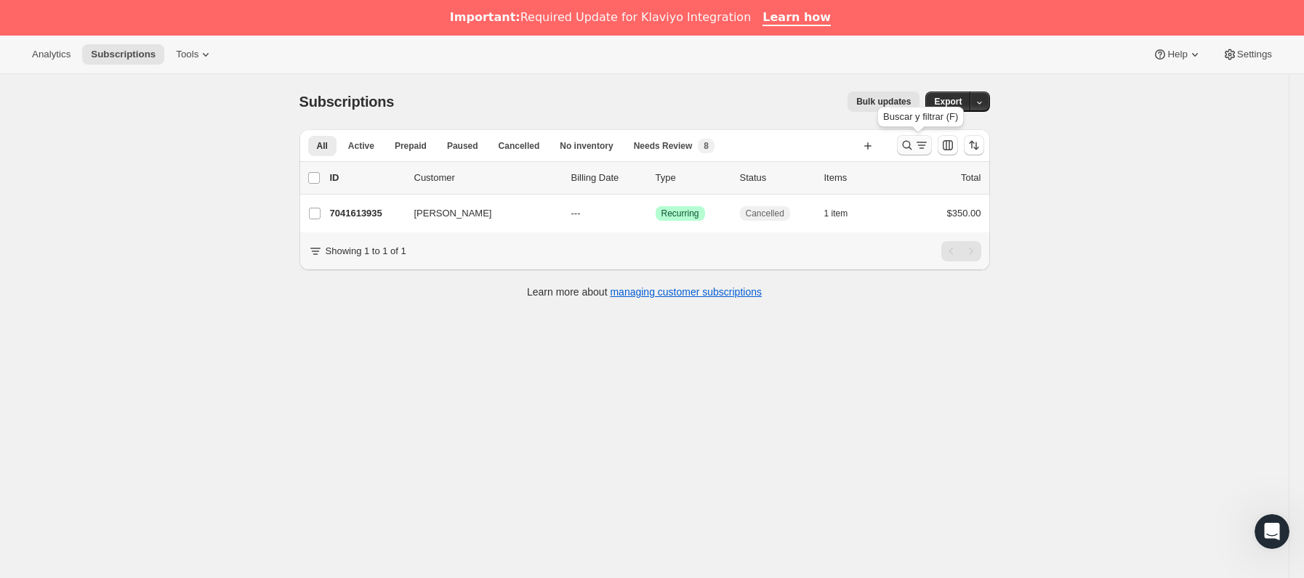
click at [912, 150] on icon "Buscar y filtrar resultados" at bounding box center [907, 145] width 15 height 15
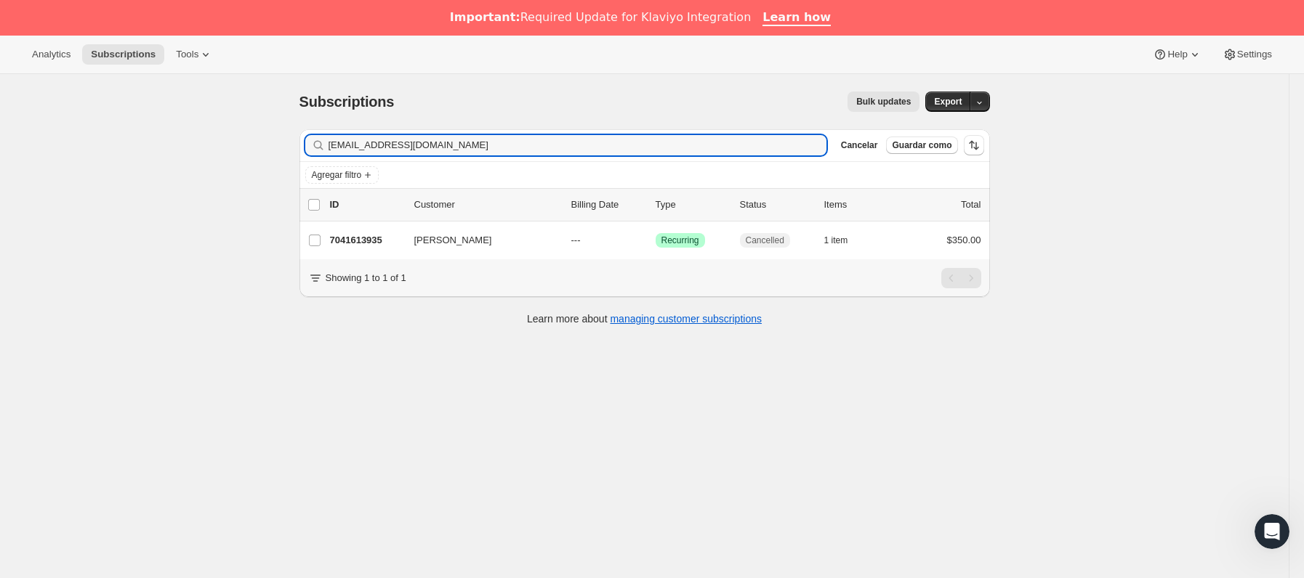
drag, startPoint x: 279, startPoint y: 149, endPoint x: 306, endPoint y: 159, distance: 28.7
click at [164, 164] on div "Subscriptions. Esta página está lista Subscriptions Bulk updates Más acciones B…" at bounding box center [644, 363] width 1288 height 578
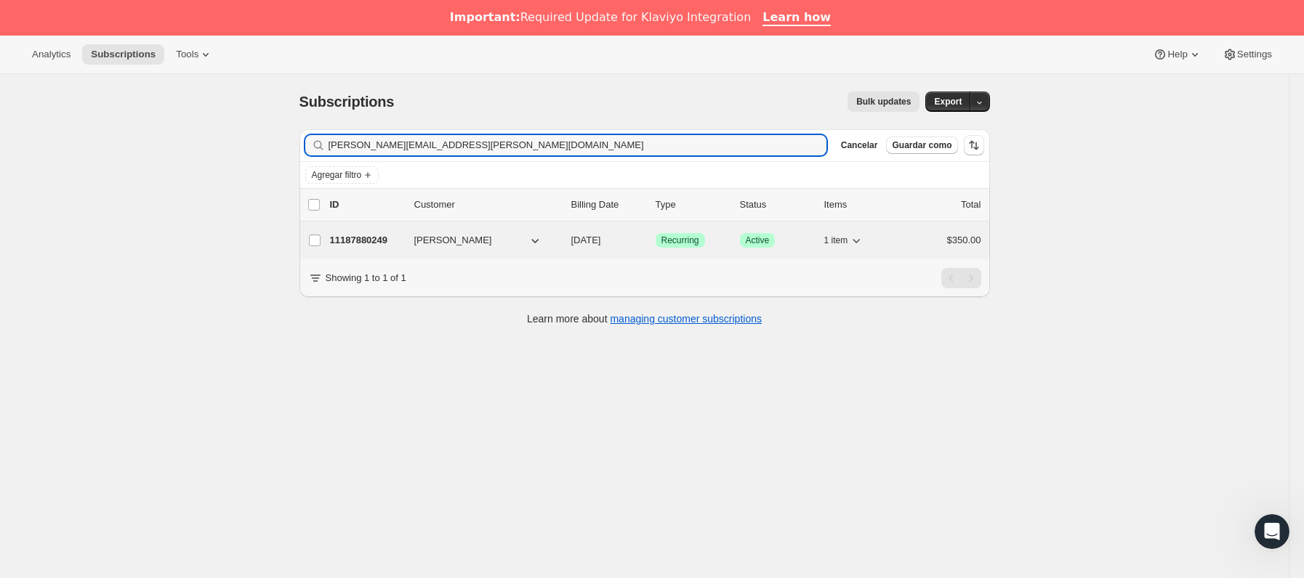
type input "[PERSON_NAME][EMAIL_ADDRESS][PERSON_NAME][DOMAIN_NAME]"
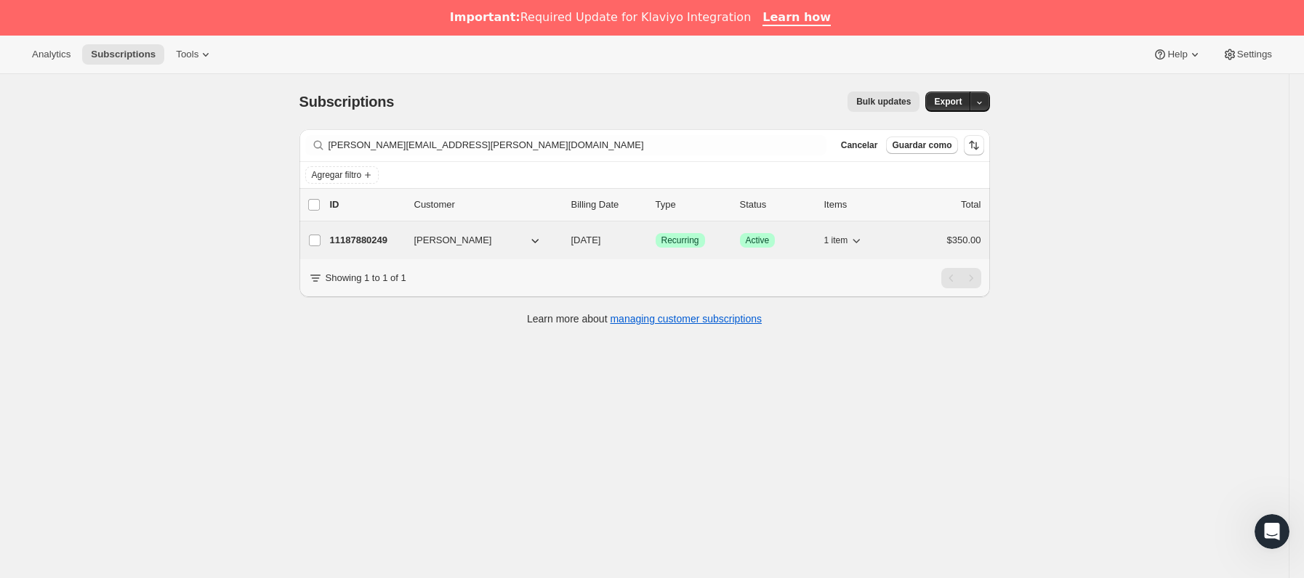
click at [390, 238] on p "11187880249" at bounding box center [366, 240] width 73 height 15
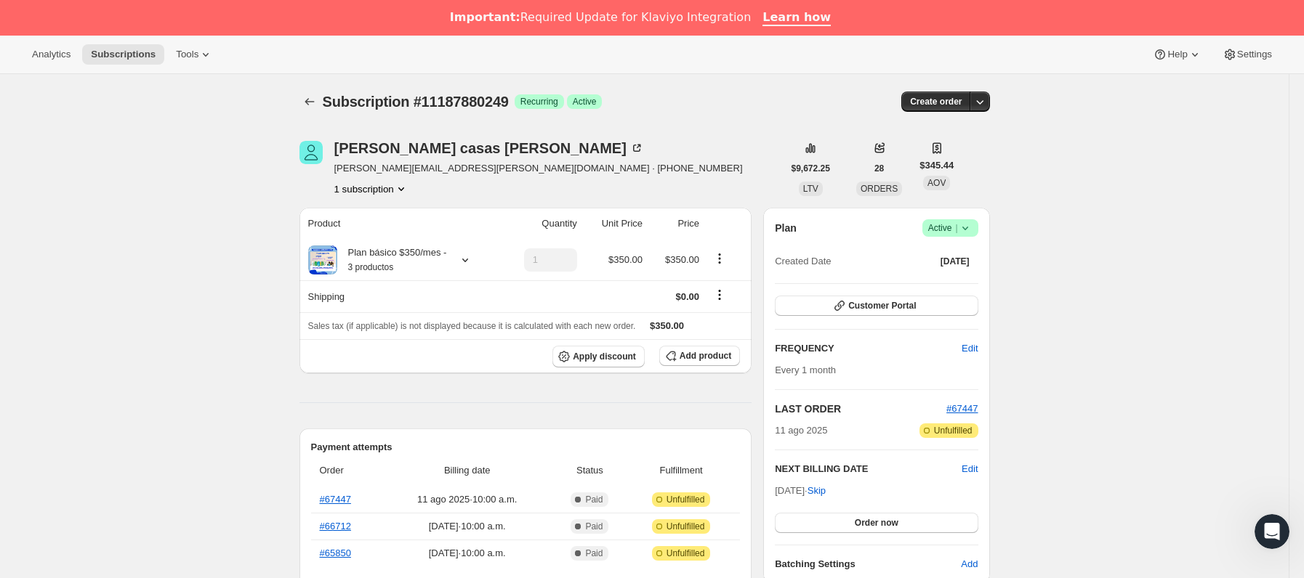
click at [971, 225] on icon at bounding box center [965, 228] width 15 height 15
click at [961, 279] on span "Cancel subscription" at bounding box center [956, 281] width 82 height 11
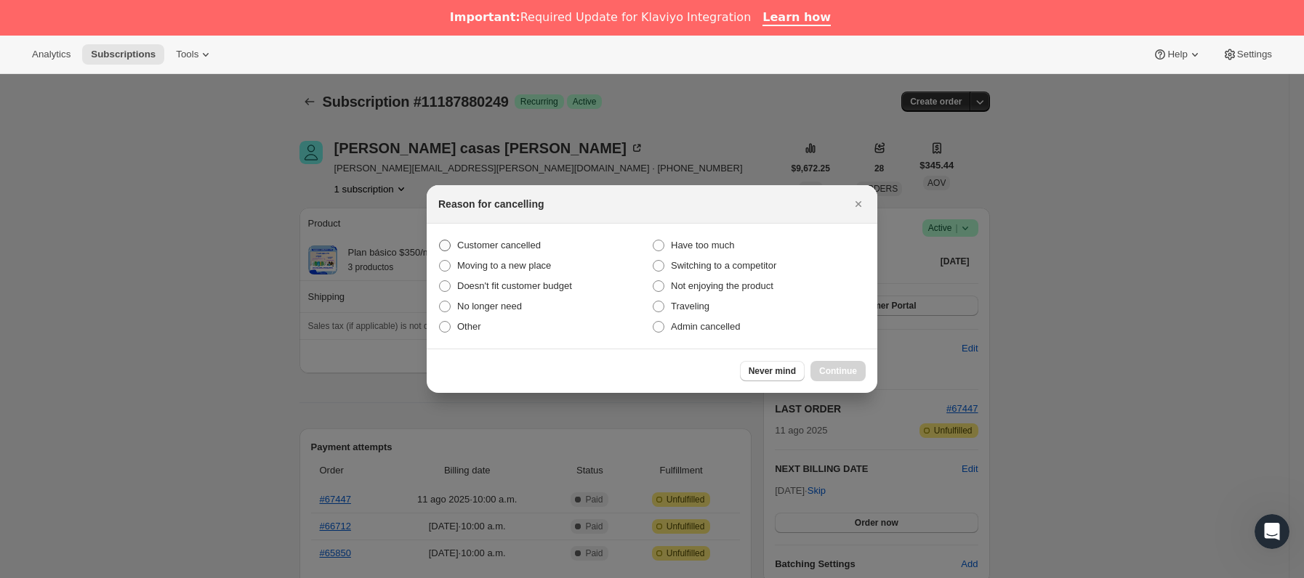
click at [523, 242] on span "Customer cancelled" at bounding box center [499, 245] width 84 height 11
click at [440, 241] on input "Customer cancelled" at bounding box center [439, 240] width 1 height 1
radio input "true"
click at [831, 359] on div "Never mind Continue" at bounding box center [652, 371] width 451 height 44
click at [836, 363] on button "Continue" at bounding box center [837, 371] width 55 height 20
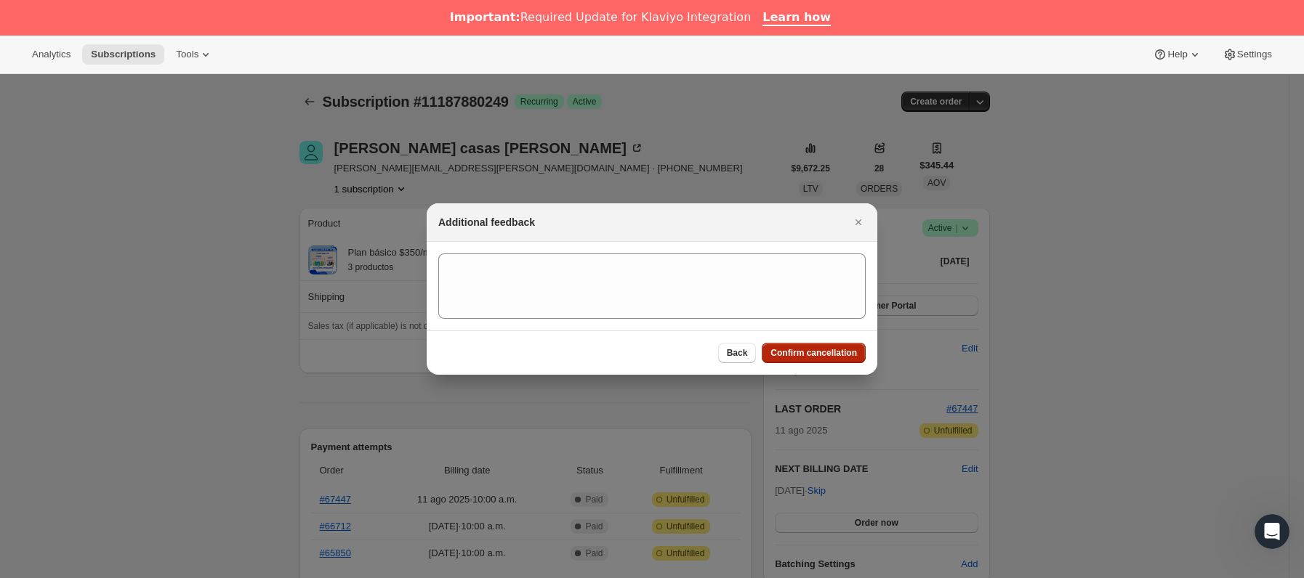
click at [836, 363] on button "Confirm cancellation" at bounding box center [814, 353] width 104 height 20
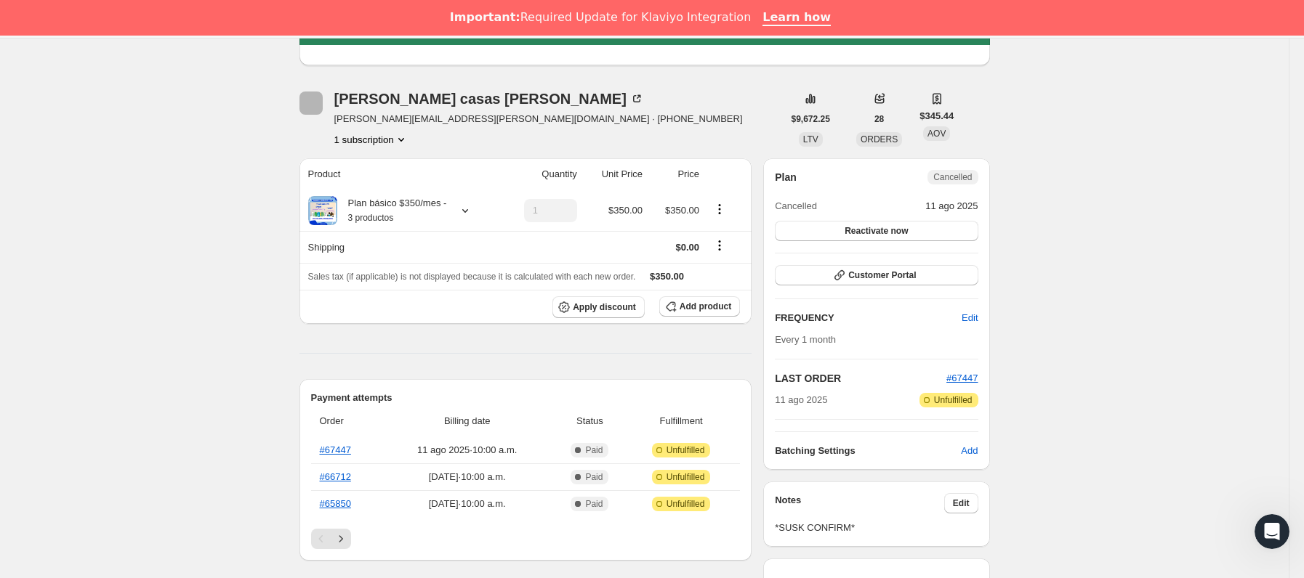
scroll to position [218, 0]
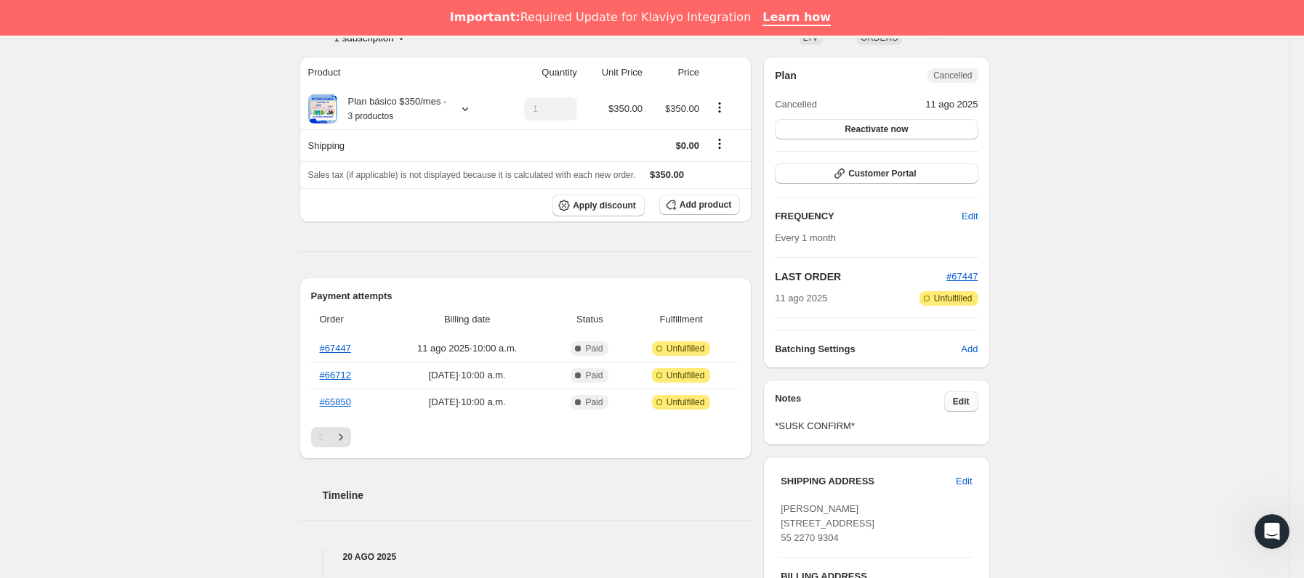
click at [964, 396] on button "Edit" at bounding box center [961, 402] width 34 height 20
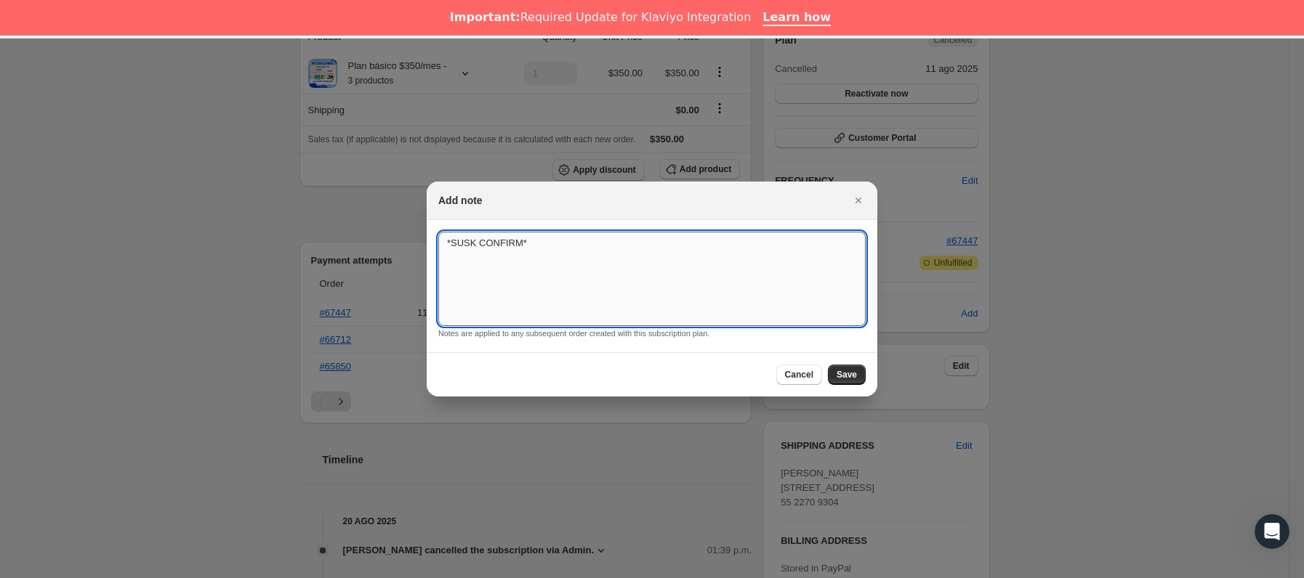
click at [739, 272] on textarea "*SUSK CONFIRM*" at bounding box center [651, 279] width 427 height 94
type textarea "*SUSK CONFIRM* sin respuesta"
click at [855, 372] on span "Save" at bounding box center [846, 375] width 20 height 12
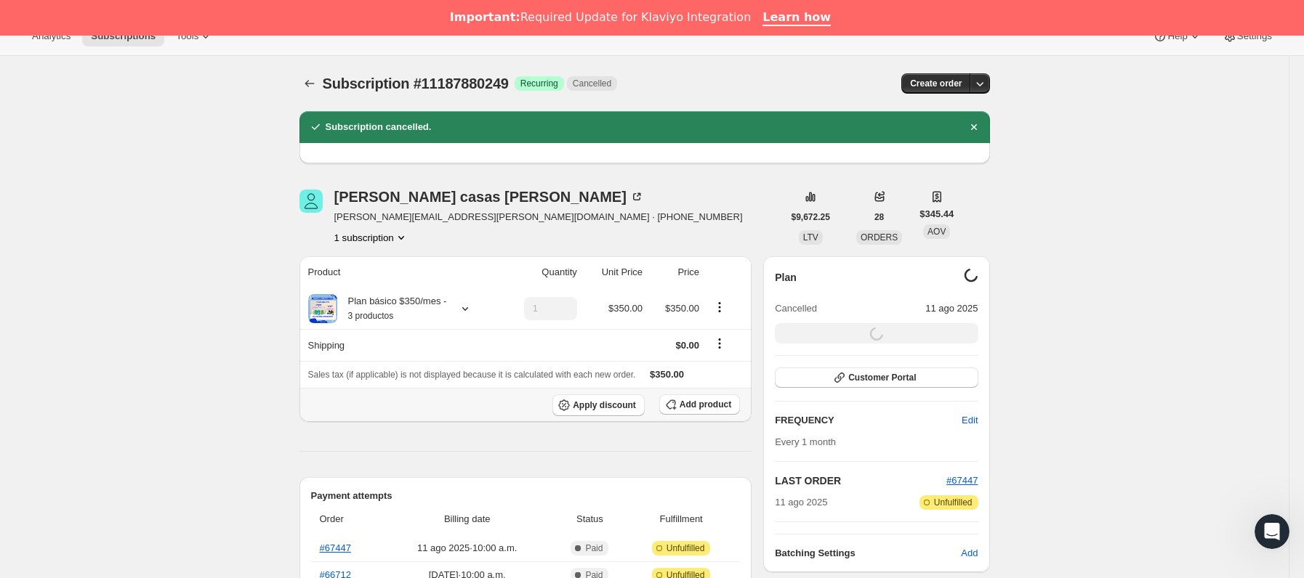
scroll to position [0, 0]
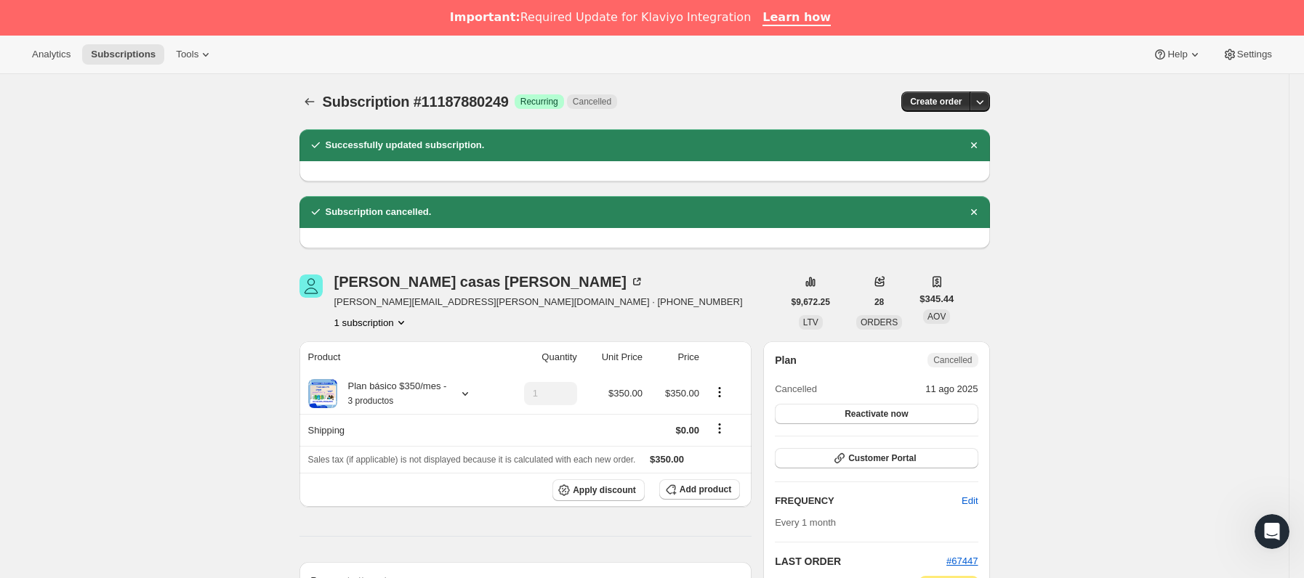
click at [317, 100] on icon "Subscriptions" at bounding box center [309, 101] width 15 height 15
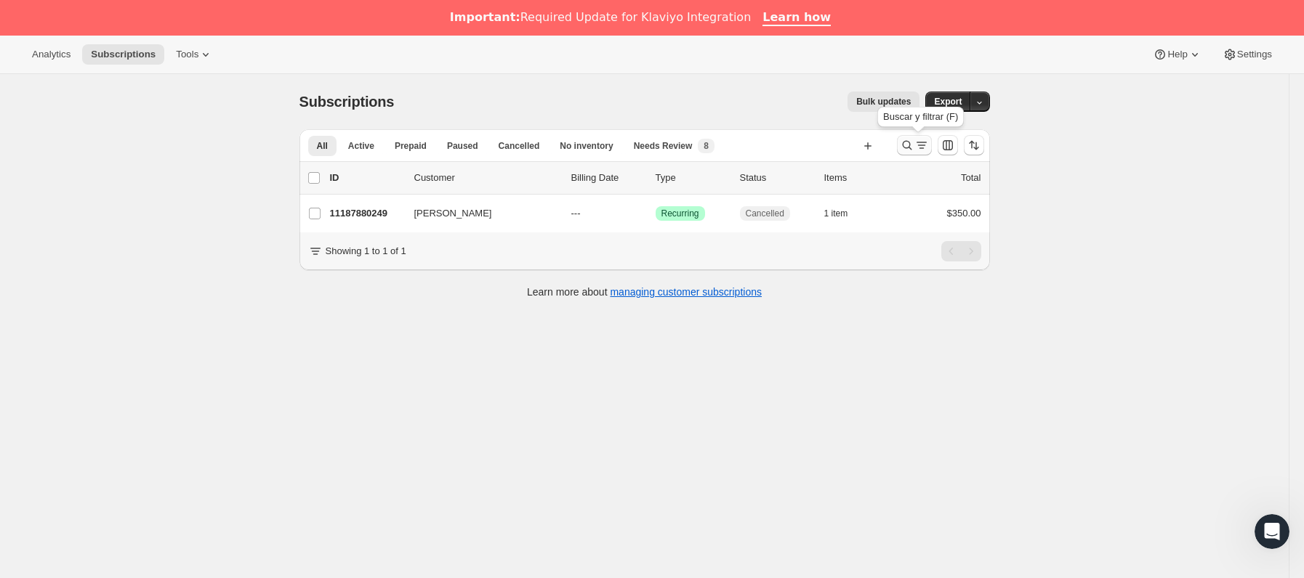
click at [908, 139] on icon "Buscar y filtrar resultados" at bounding box center [907, 145] width 15 height 15
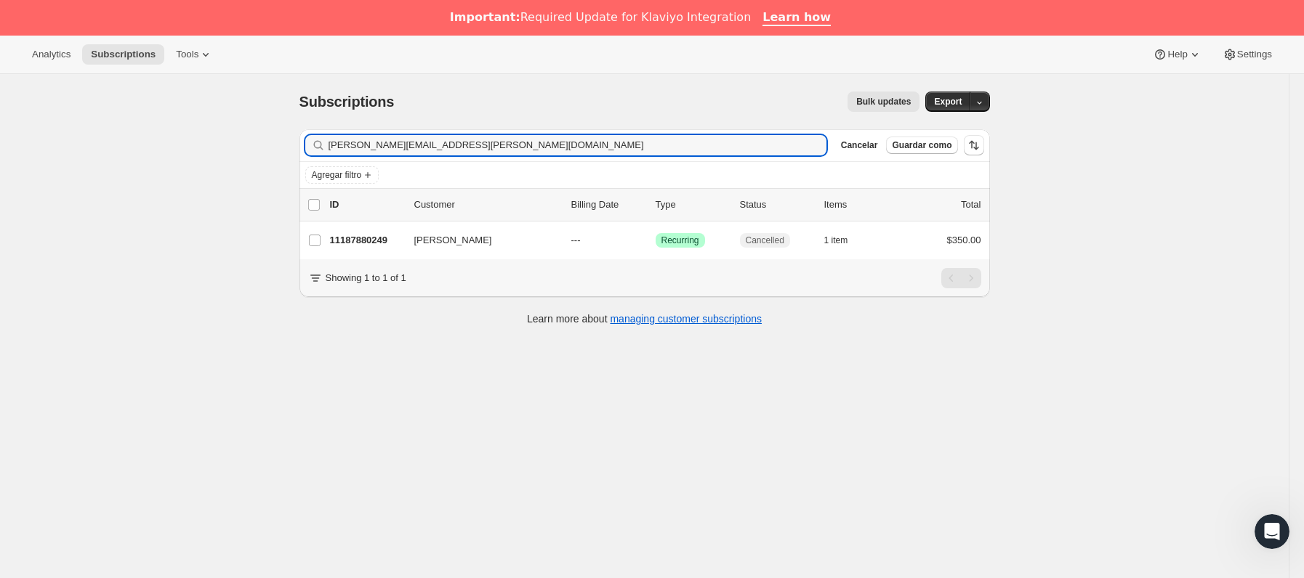
drag, startPoint x: 502, startPoint y: 150, endPoint x: 194, endPoint y: 170, distance: 308.8
click at [174, 170] on div "Subscriptions. Esta página está lista Subscriptions Bulk updates Más acciones B…" at bounding box center [644, 363] width 1288 height 578
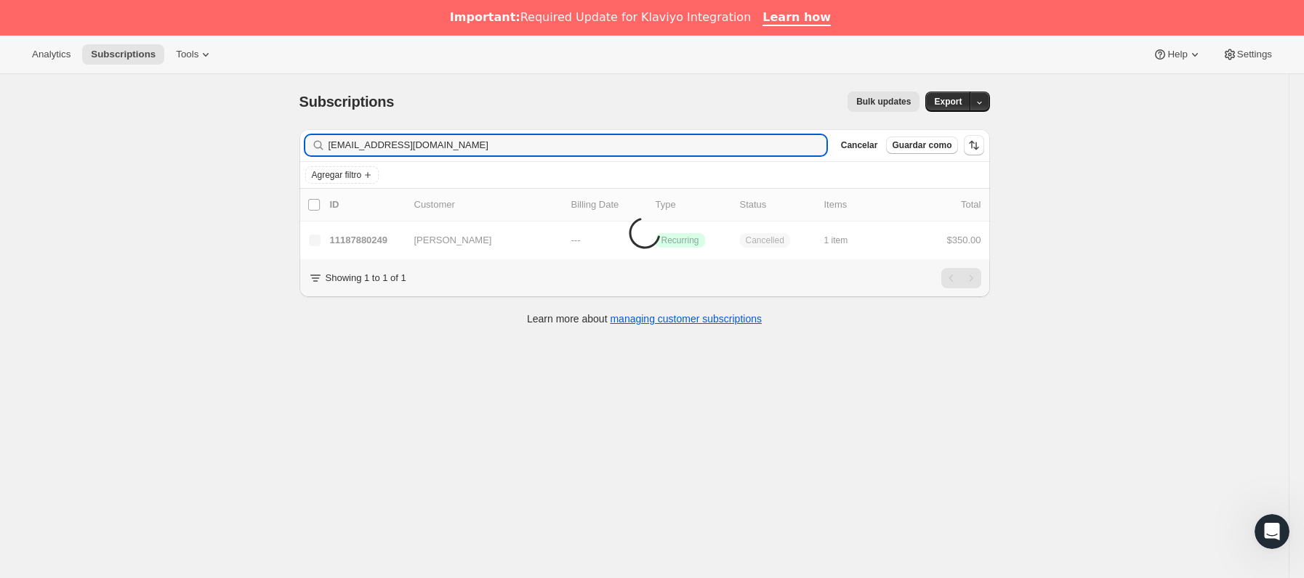
type input "[EMAIL_ADDRESS][DOMAIN_NAME]"
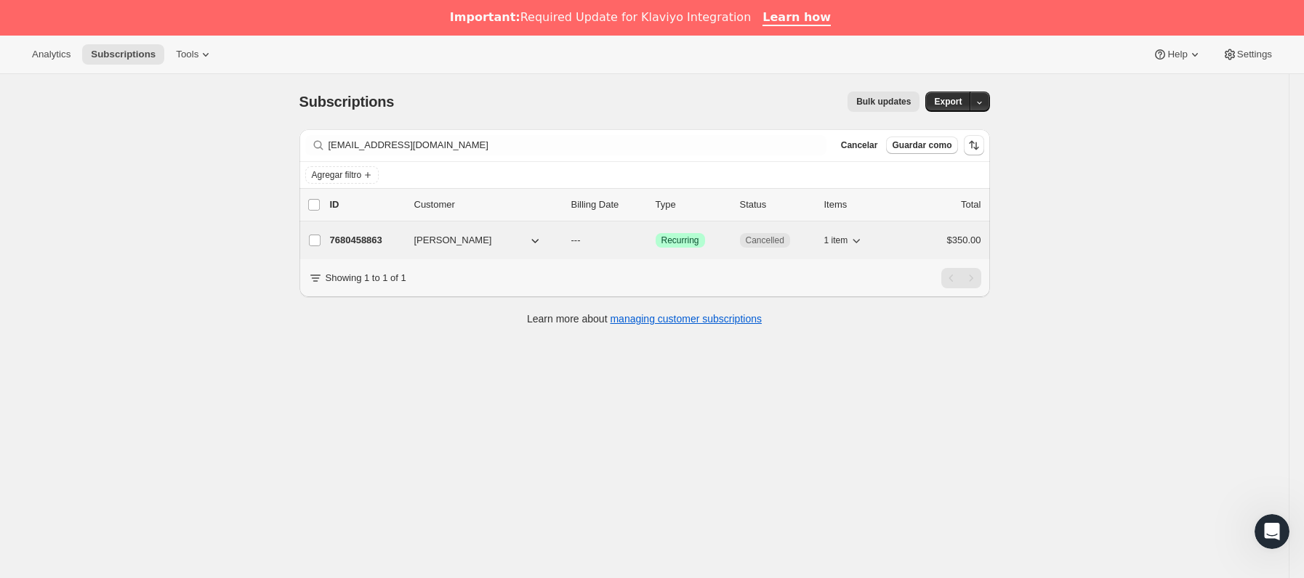
click at [411, 241] on div "7680458863 [PERSON_NAME] --- Logrado Recurring Cancelled 1 item $350.00" at bounding box center [655, 240] width 651 height 20
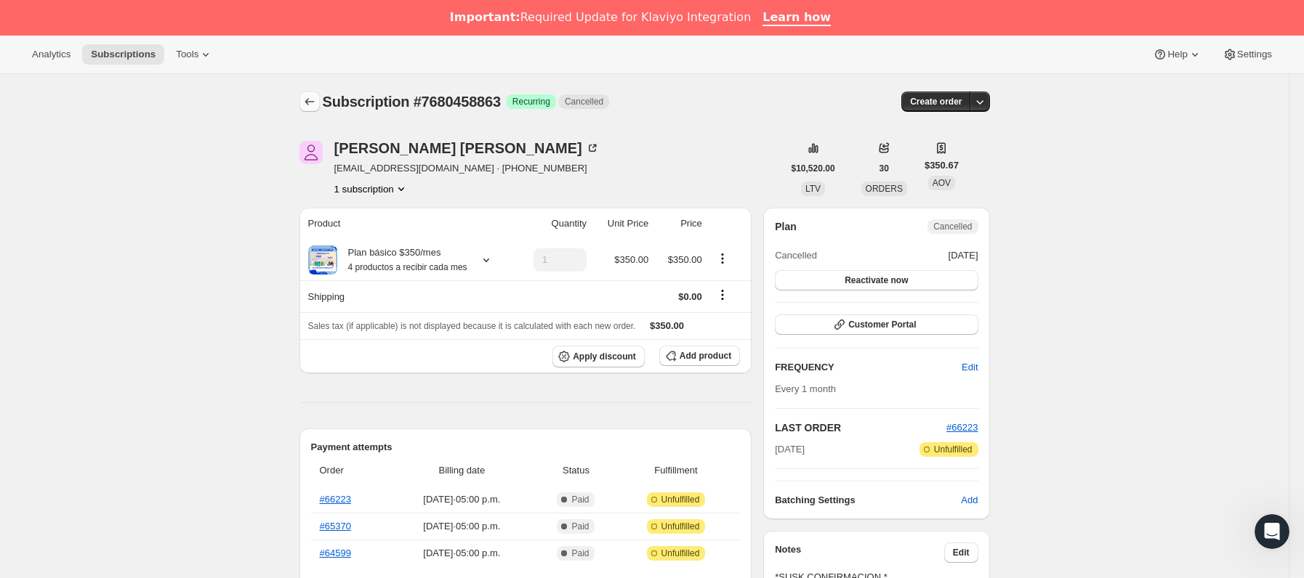
click at [314, 95] on icon "Subscriptions" at bounding box center [309, 101] width 15 height 15
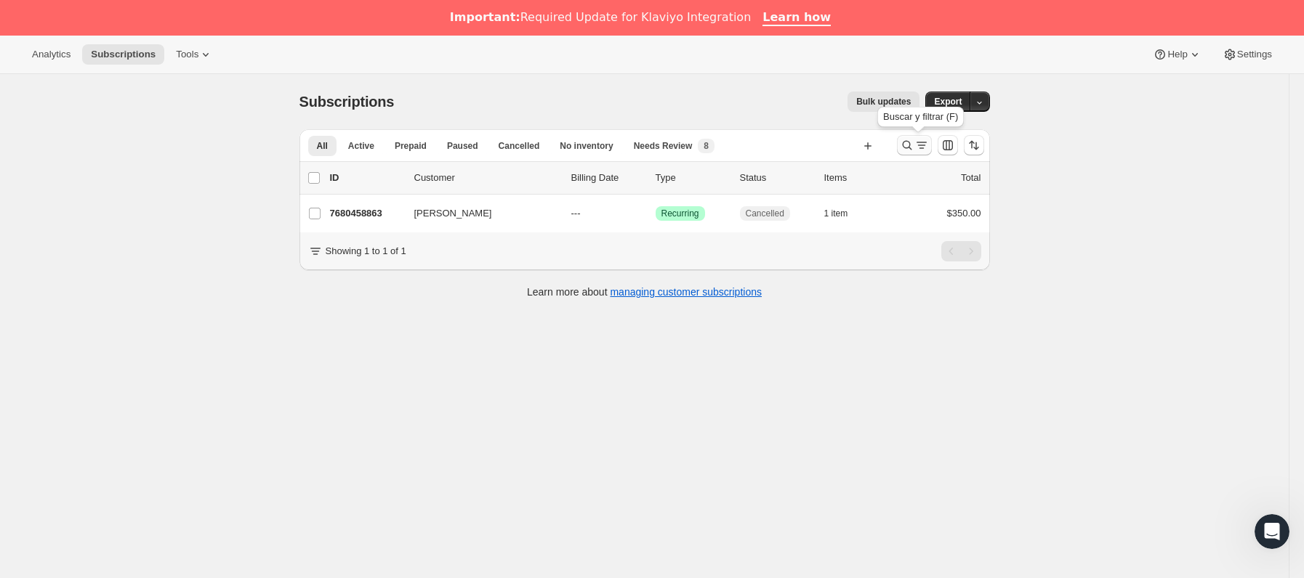
click at [924, 142] on icon "Buscar y filtrar resultados" at bounding box center [921, 145] width 15 height 15
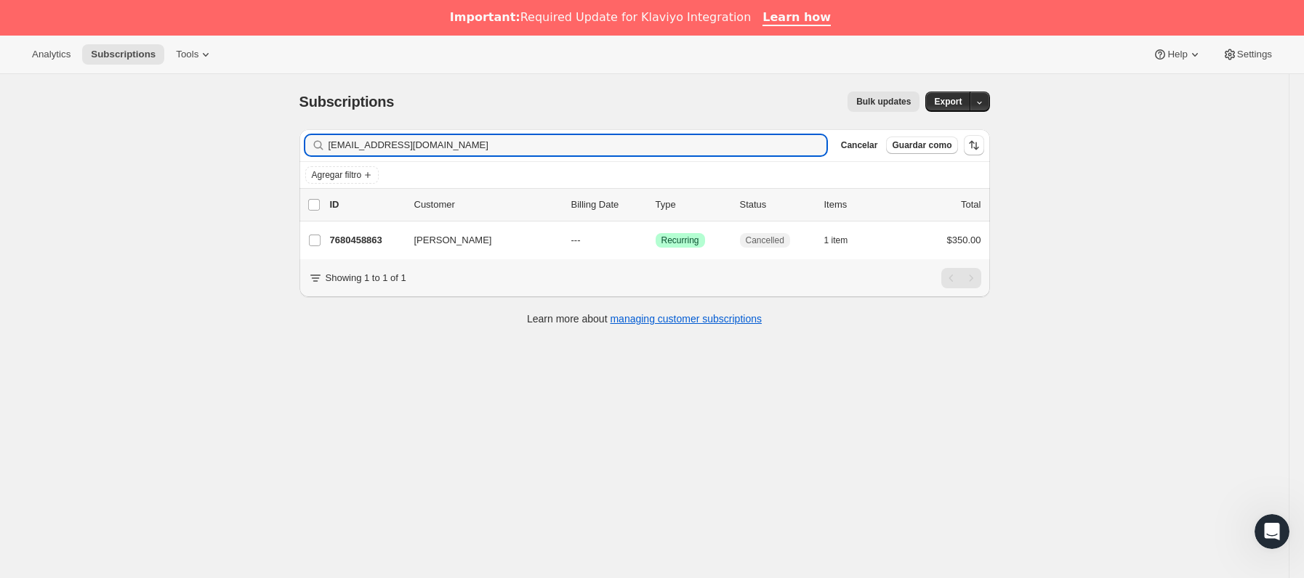
drag, startPoint x: 513, startPoint y: 146, endPoint x: -39, endPoint y: 131, distance: 551.8
click at [0, 131] on html "Analytics Subscriptions Tools Help Settings Ir directamente al contenido Subscr…" at bounding box center [652, 289] width 1304 height 578
type input "[EMAIL_ADDRESS][DOMAIN_NAME]"
click at [393, 242] on p "7890665583" at bounding box center [366, 240] width 73 height 15
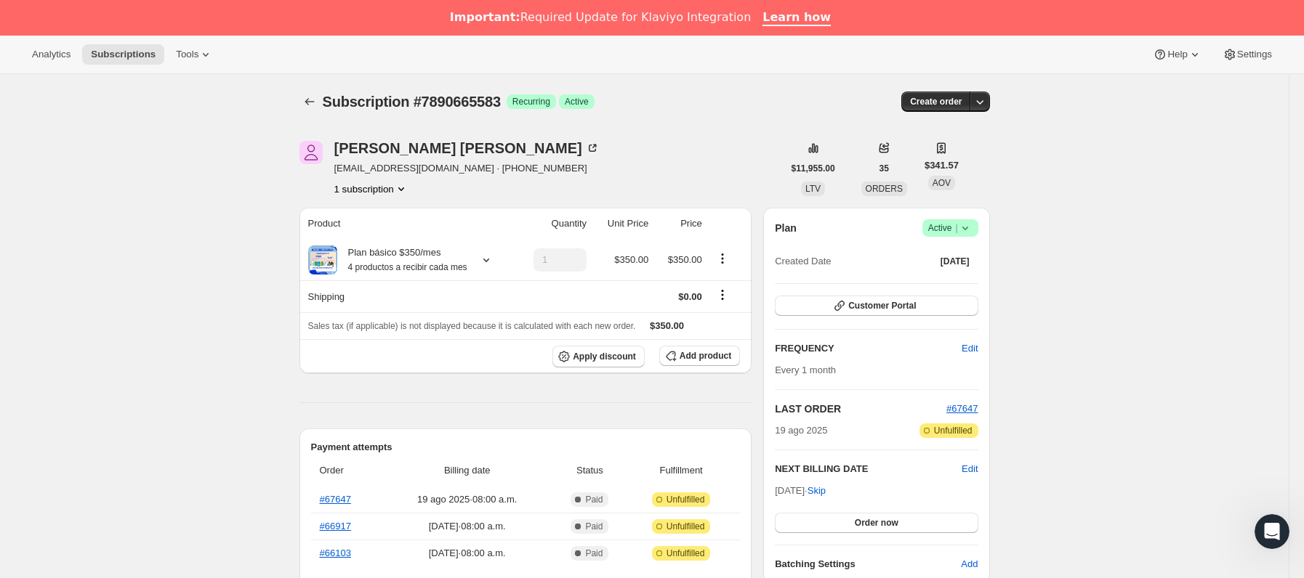
click at [967, 228] on icon at bounding box center [964, 229] width 6 height 4
click at [956, 276] on span "Cancel subscription" at bounding box center [956, 281] width 82 height 11
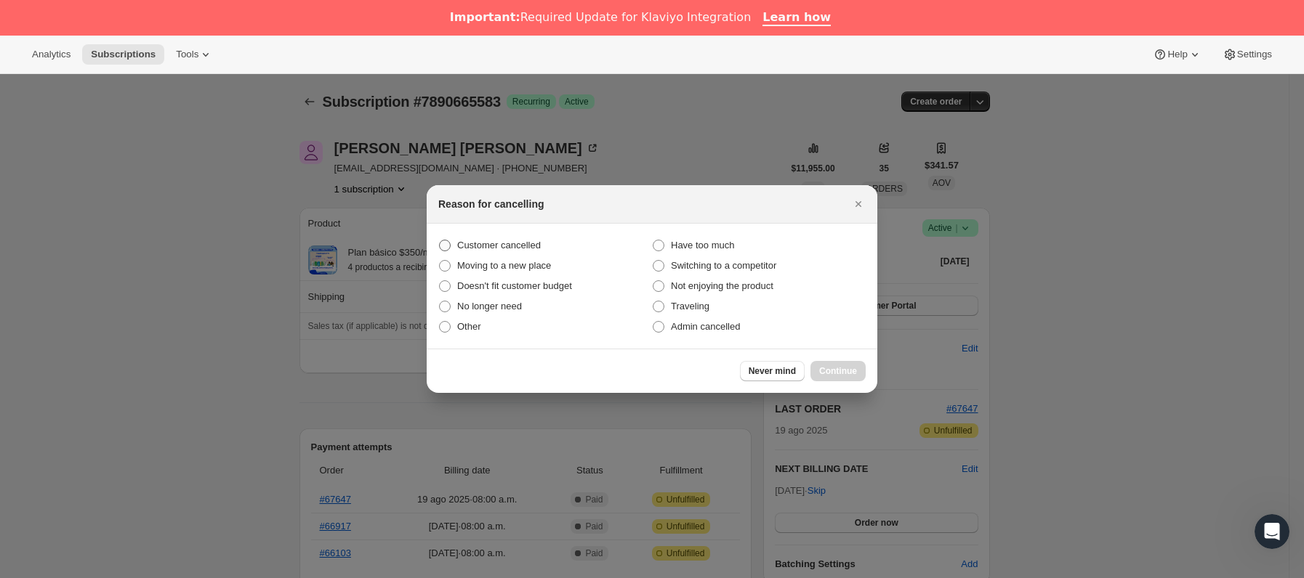
click at [506, 242] on span "Customer cancelled" at bounding box center [499, 245] width 84 height 11
click at [440, 241] on input "Customer cancelled" at bounding box center [439, 240] width 1 height 1
radio input "true"
click at [847, 366] on span "Continue" at bounding box center [838, 372] width 38 height 12
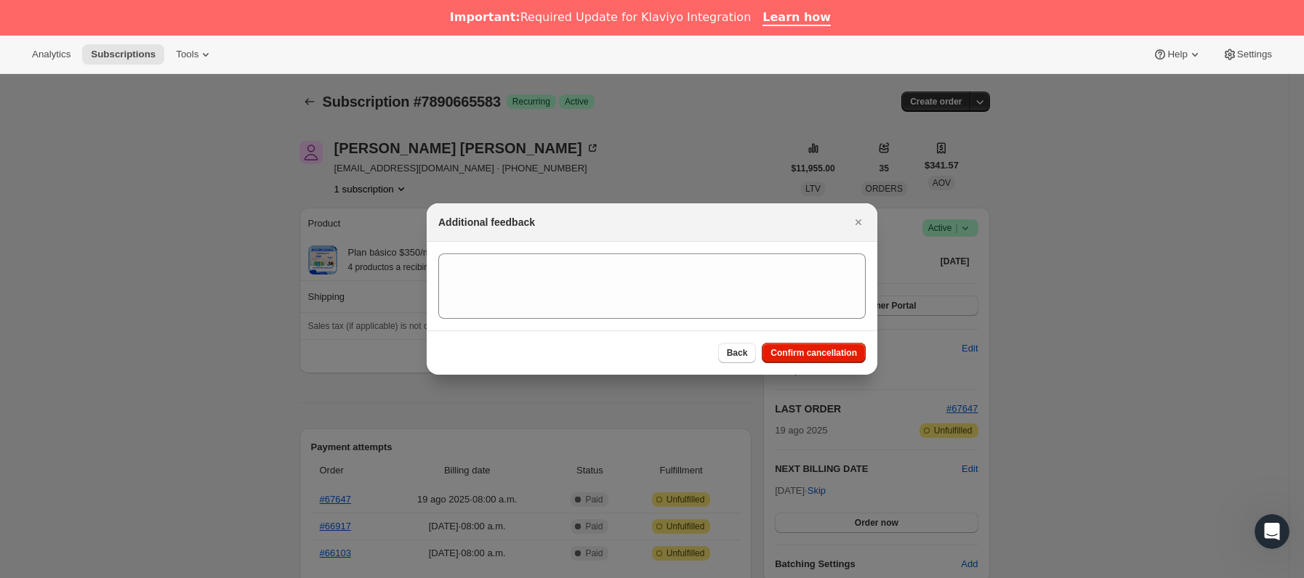
click at [846, 366] on div "Back Confirm cancellation" at bounding box center [652, 353] width 451 height 44
click at [810, 358] on span "Confirm cancellation" at bounding box center [813, 353] width 86 height 12
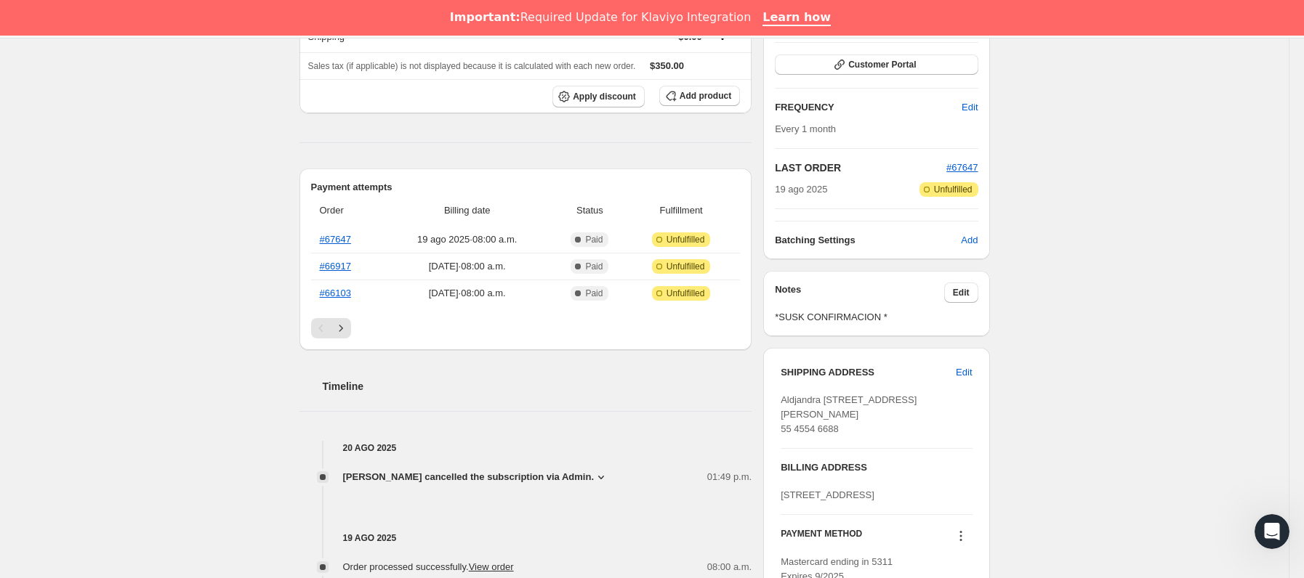
click at [970, 307] on div "Notes Edit *SUSK CONFIRMACION *" at bounding box center [876, 304] width 203 height 42
click at [964, 294] on span "Edit" at bounding box center [961, 293] width 17 height 12
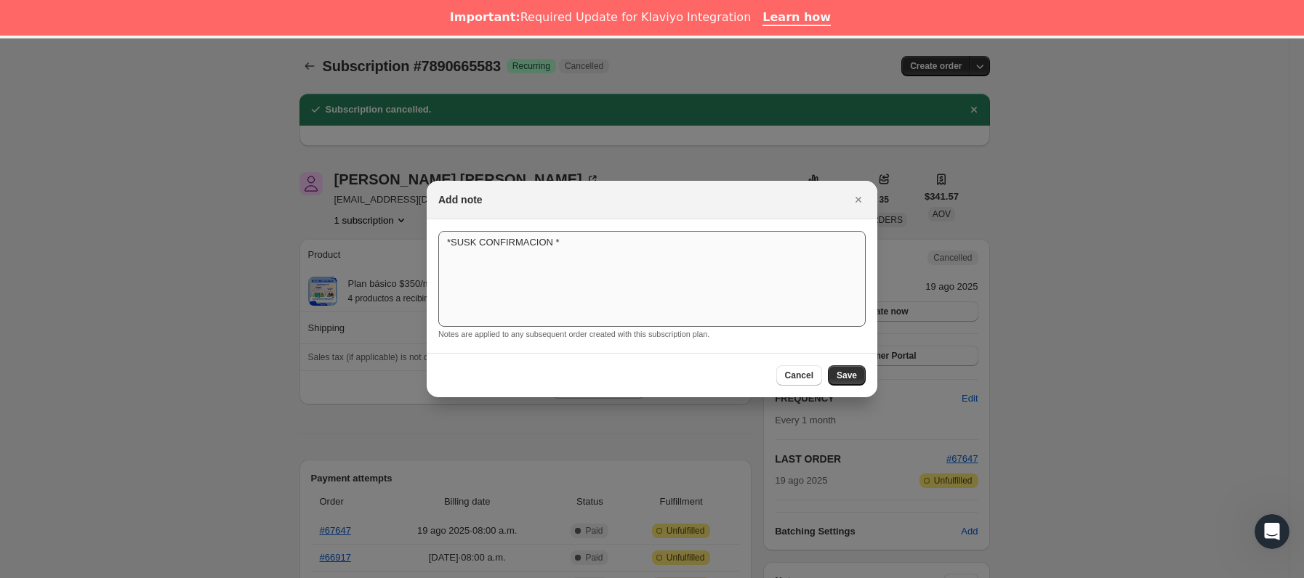
scroll to position [327, 0]
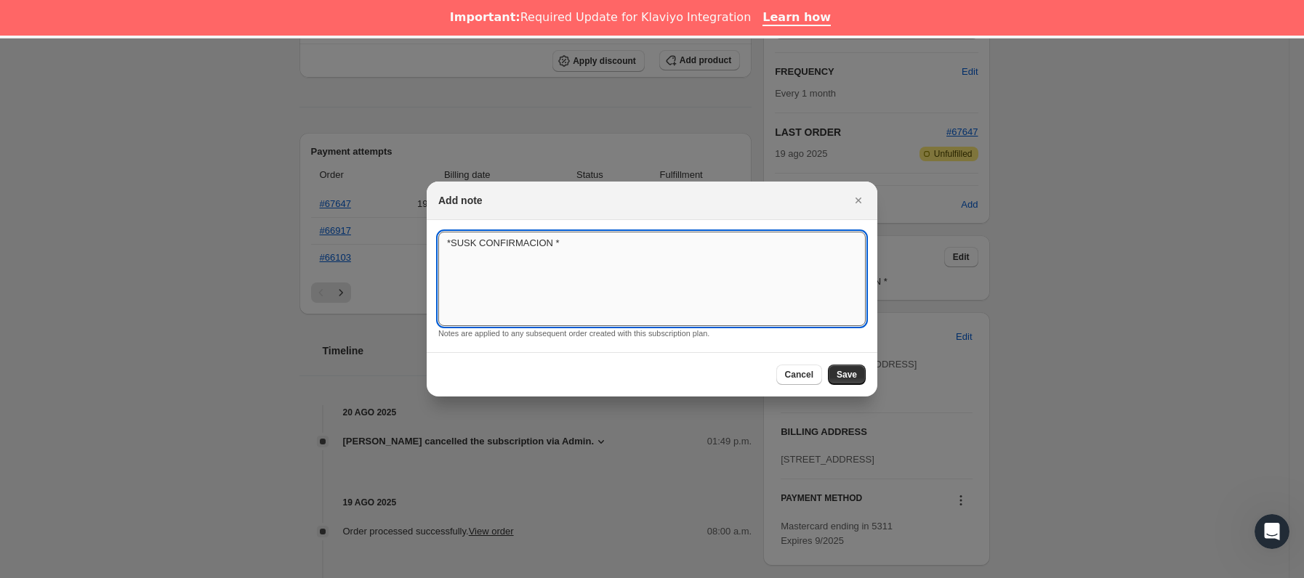
click at [667, 259] on textarea "*SUSK CONFIRMACION *" at bounding box center [651, 279] width 427 height 94
type textarea "*SUSK CONFIRMACION * SIN RESPUESTA"
click at [844, 373] on span "Save" at bounding box center [846, 375] width 20 height 12
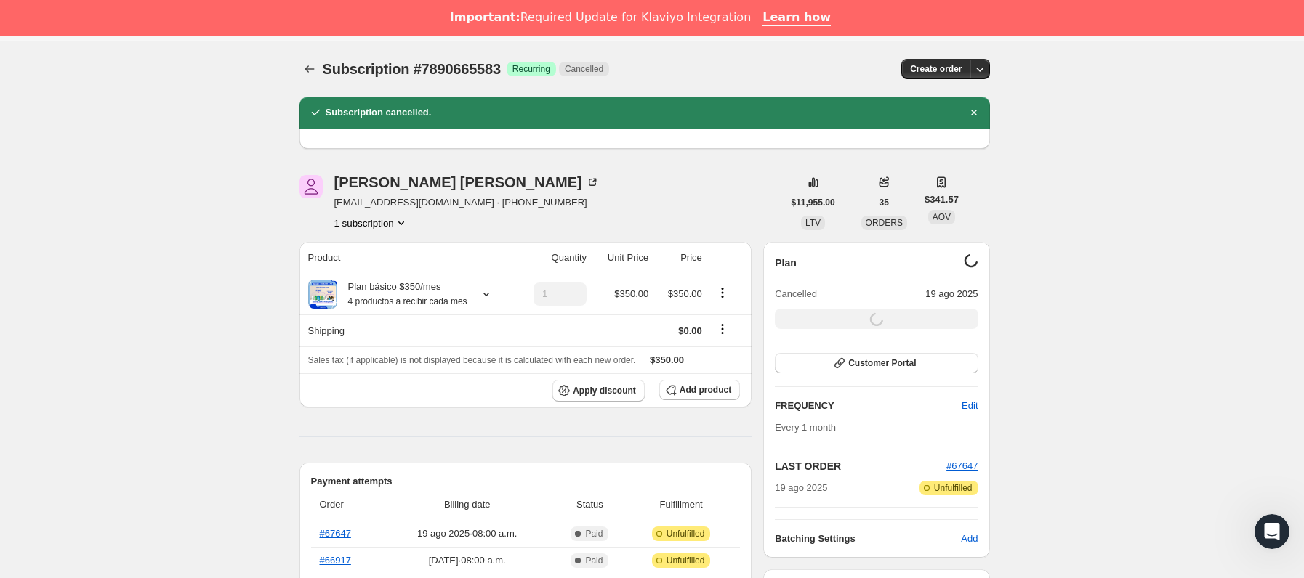
scroll to position [0, 0]
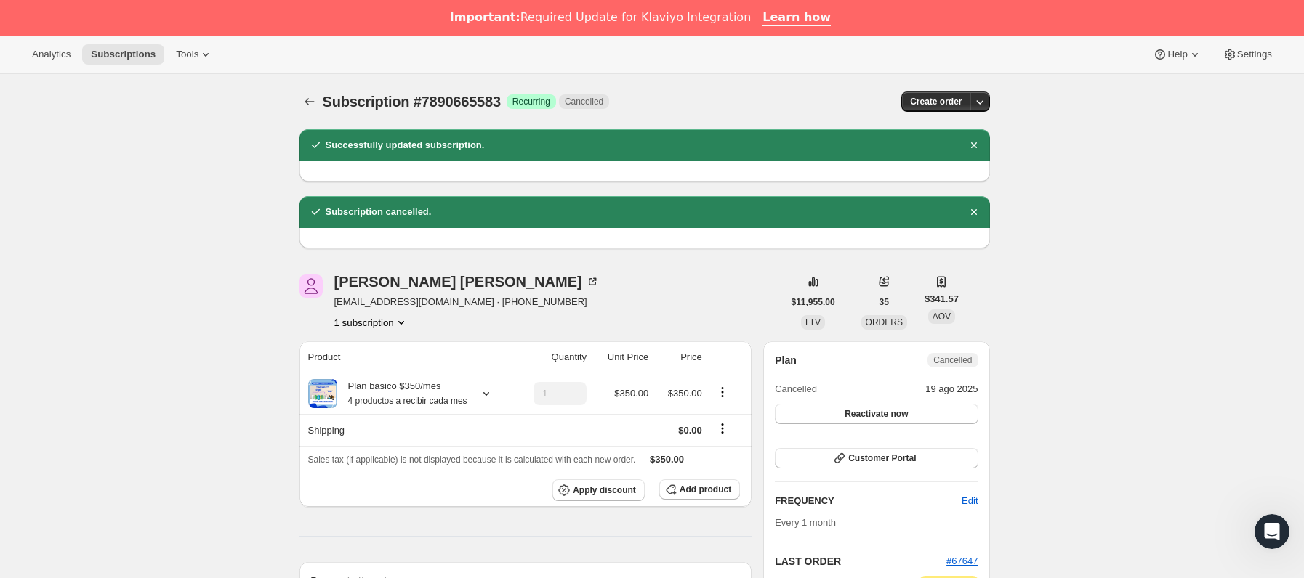
click at [305, 97] on button "Subscriptions" at bounding box center [309, 102] width 20 height 20
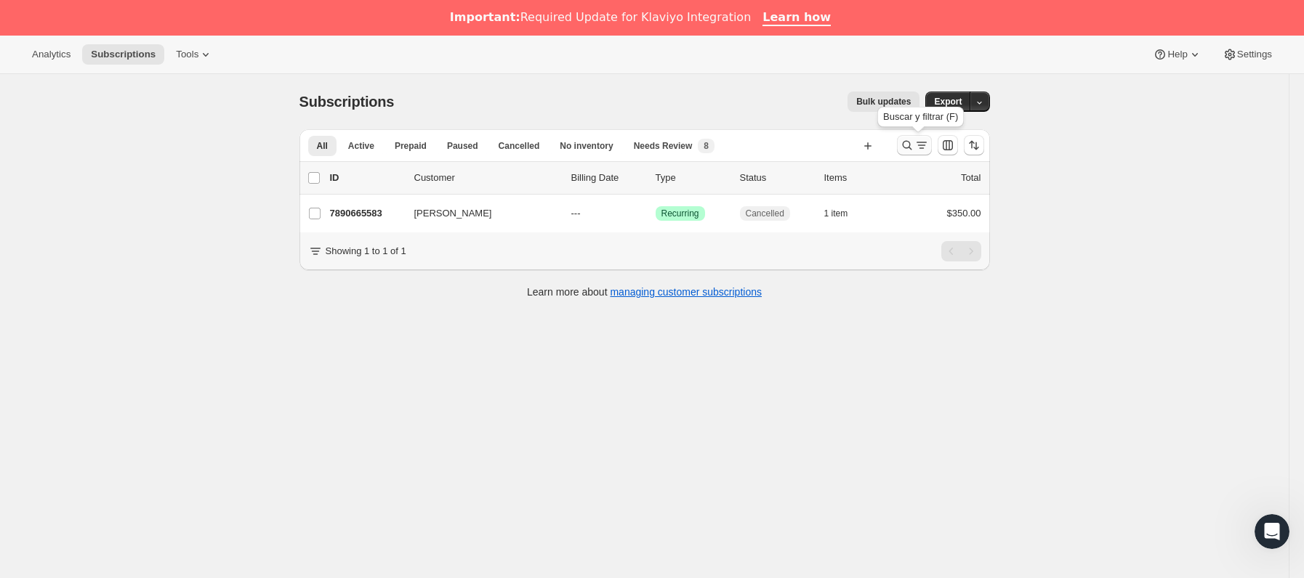
click at [925, 142] on icon "Buscar y filtrar resultados" at bounding box center [921, 145] width 15 height 15
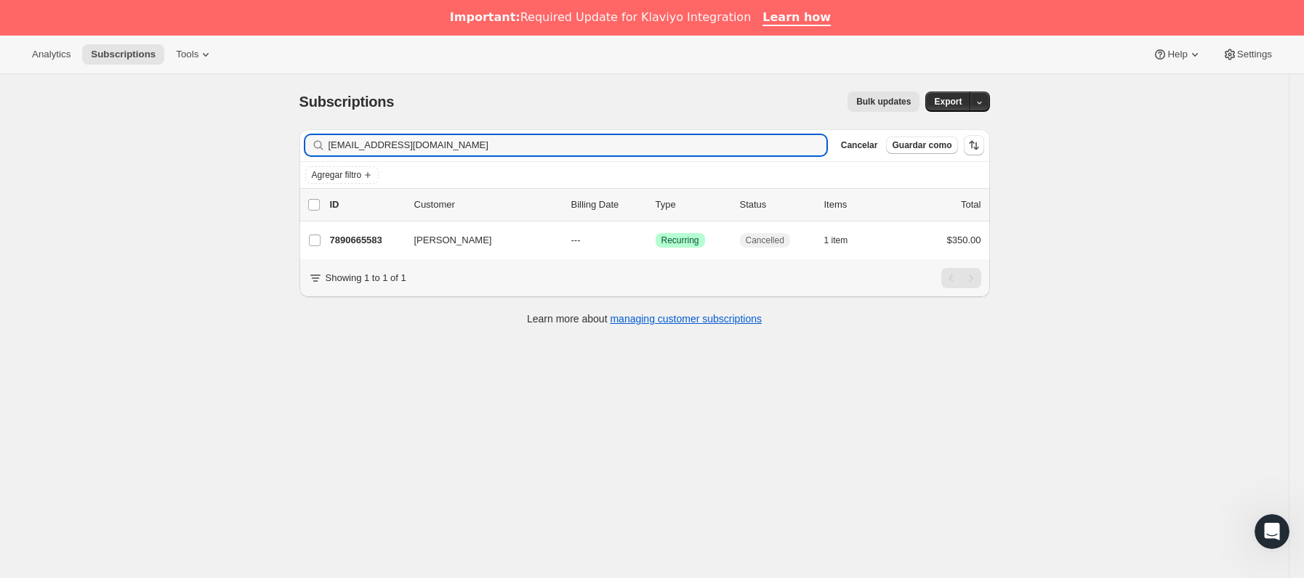
drag, startPoint x: 507, startPoint y: 150, endPoint x: 94, endPoint y: 150, distance: 412.8
click at [97, 148] on div "Subscriptions. Esta página está lista Subscriptions Bulk updates Más acciones B…" at bounding box center [644, 363] width 1288 height 578
drag, startPoint x: 633, startPoint y: 148, endPoint x: 116, endPoint y: 155, distance: 517.5
click at [116, 155] on div "Subscriptions. Esta página está lista Subscriptions Bulk updates Más acciones B…" at bounding box center [644, 363] width 1288 height 578
paste input "[EMAIL_ADDRESS]"
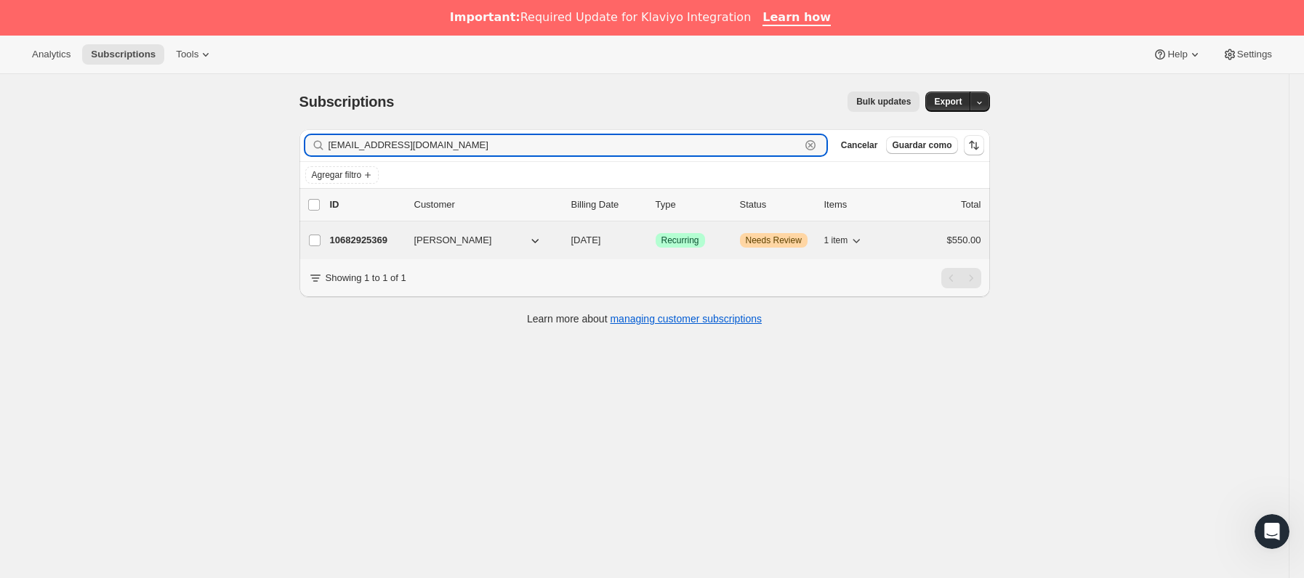
type input "[EMAIL_ADDRESS][DOMAIN_NAME]"
click at [399, 240] on p "10682925369" at bounding box center [366, 240] width 73 height 15
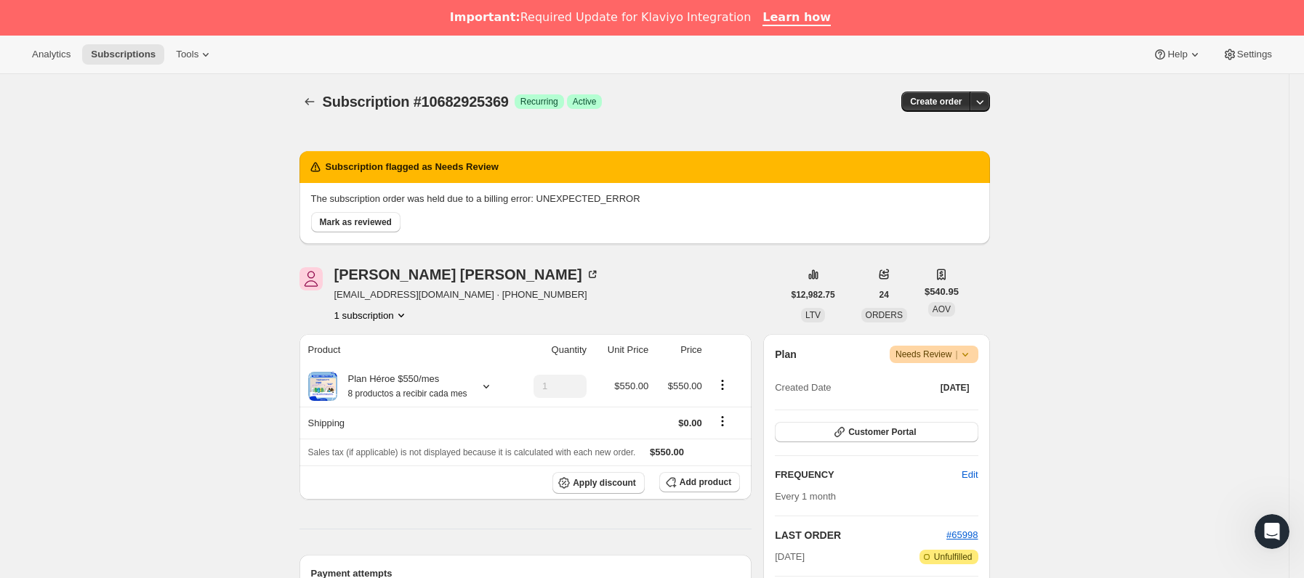
scroll to position [109, 0]
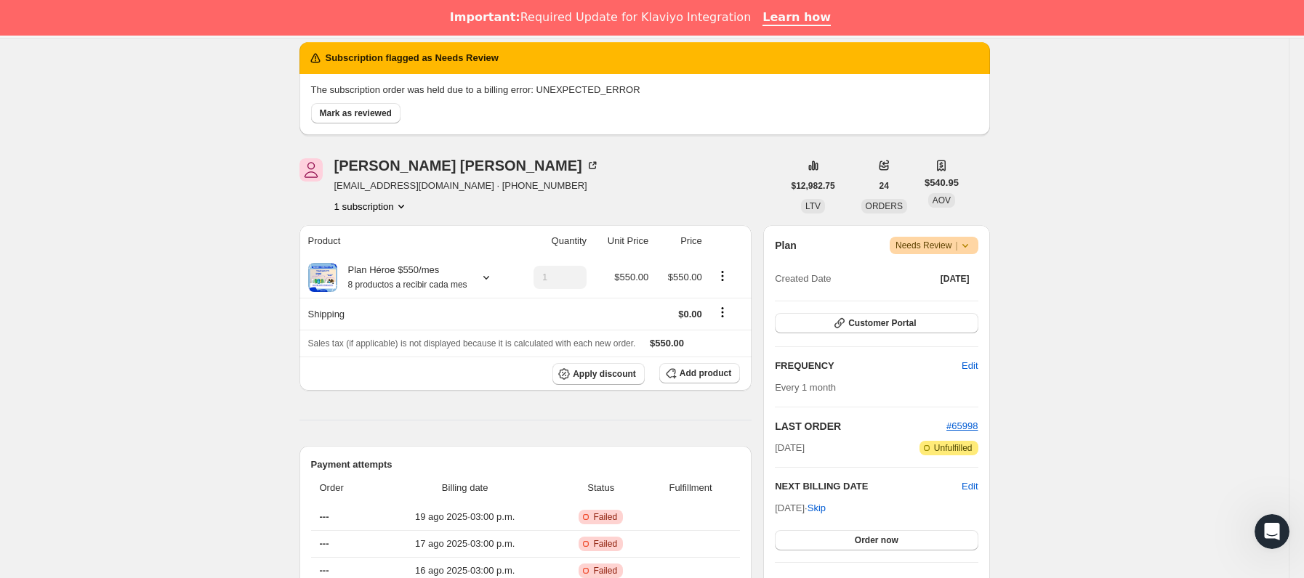
click at [972, 244] on icon at bounding box center [965, 245] width 15 height 15
click at [944, 297] on span "Cancel subscription" at bounding box center [941, 299] width 82 height 11
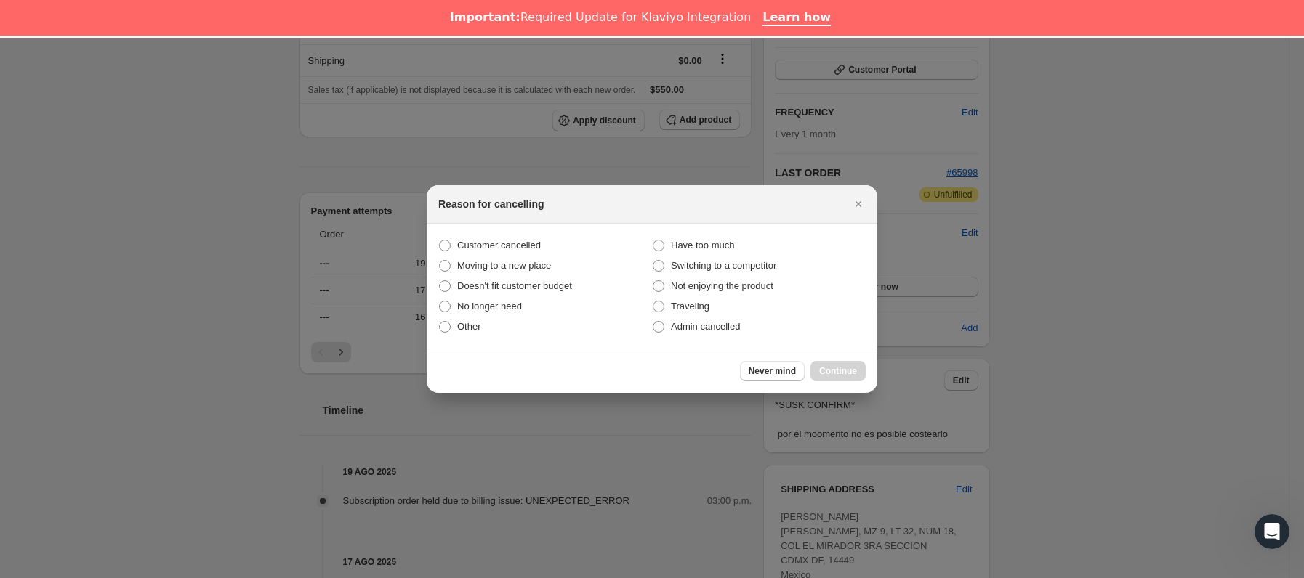
scroll to position [36, 0]
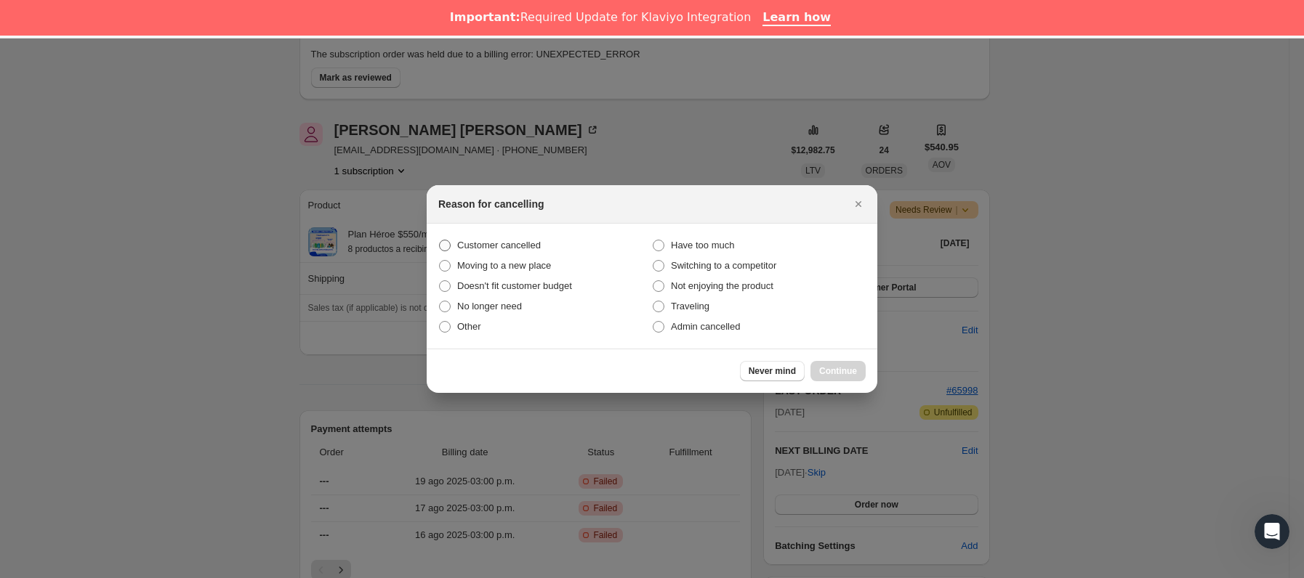
click at [465, 246] on span "Customer cancelled" at bounding box center [499, 245] width 84 height 11
click at [440, 241] on input "Customer cancelled" at bounding box center [439, 240] width 1 height 1
radio input "true"
click at [835, 368] on span "Continue" at bounding box center [838, 372] width 38 height 12
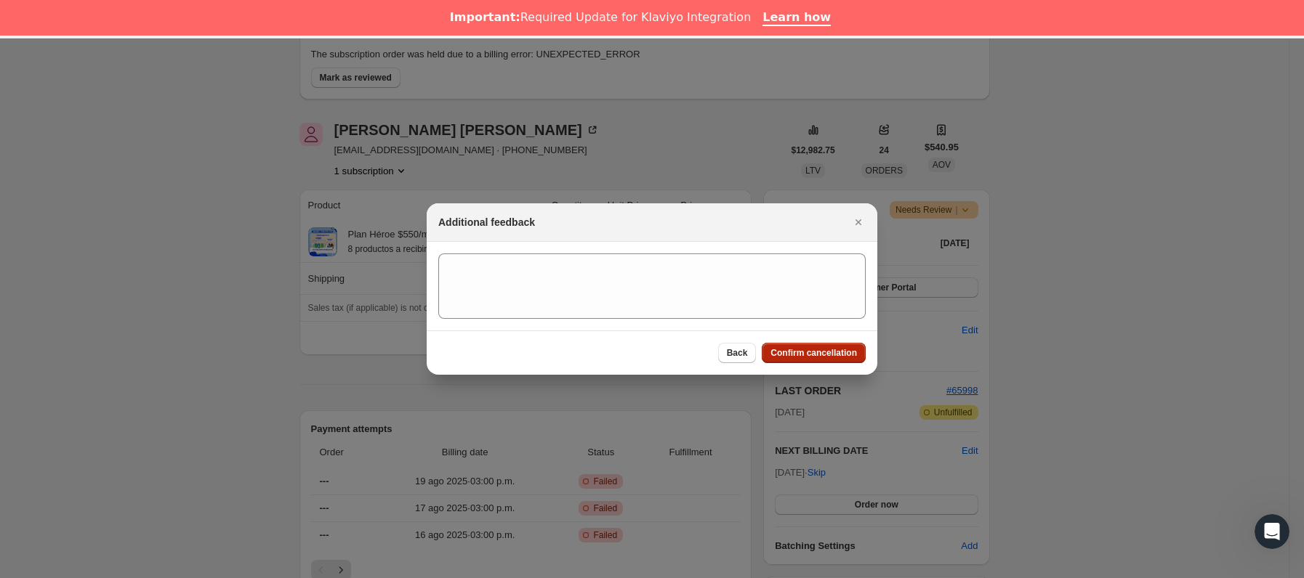
click at [837, 351] on span "Confirm cancellation" at bounding box center [813, 353] width 86 height 12
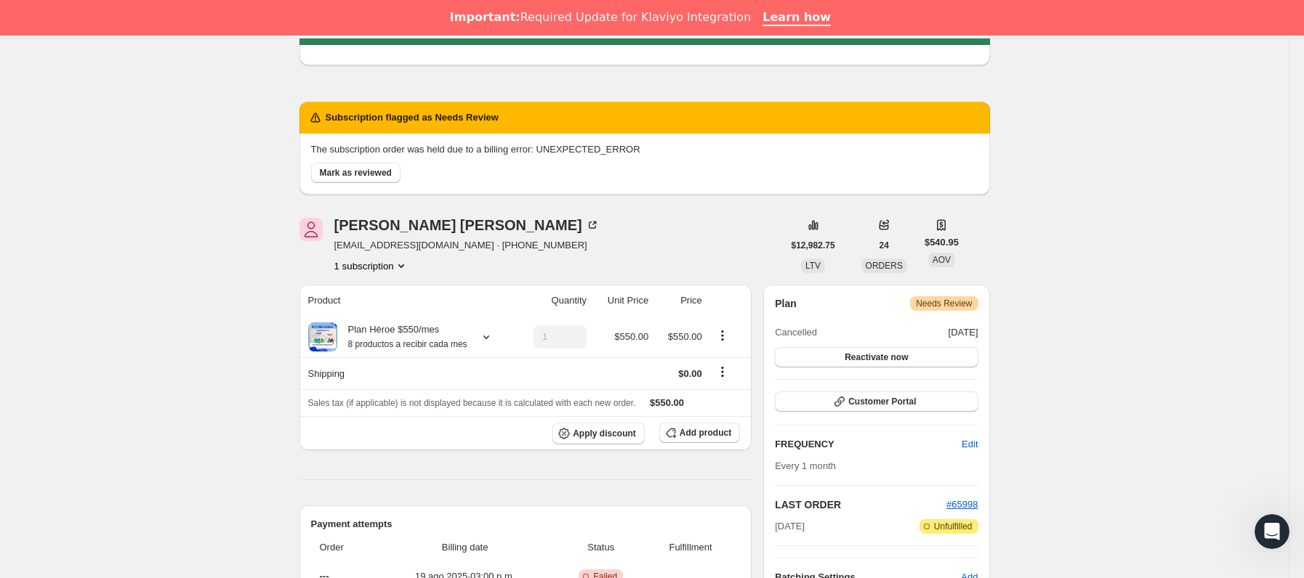
scroll to position [545, 0]
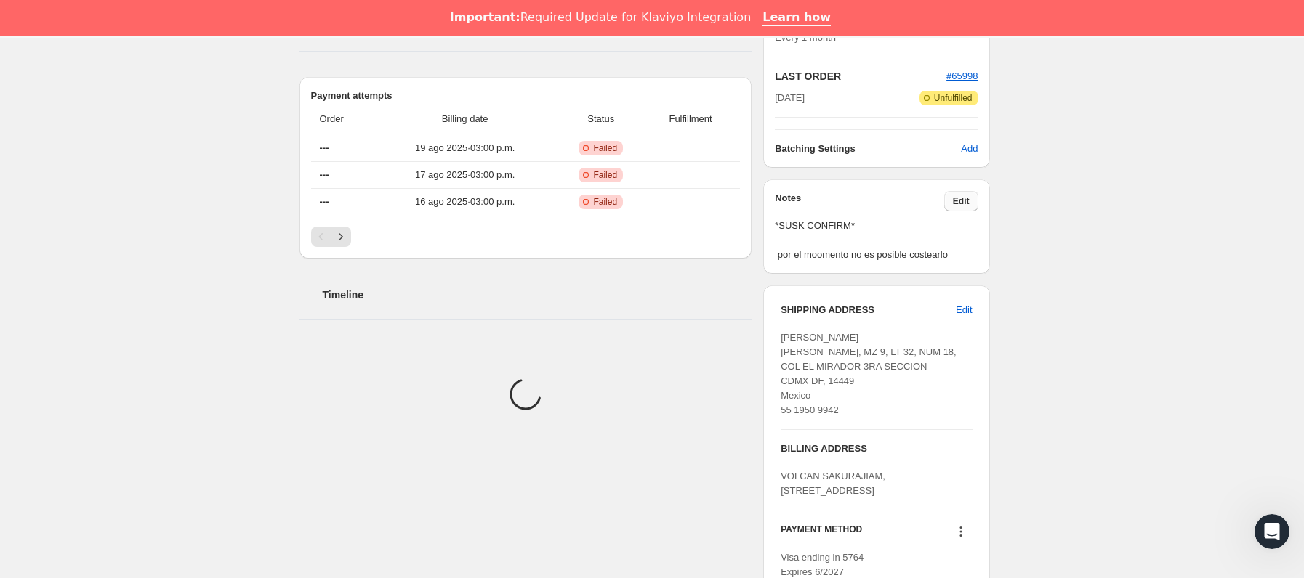
click at [969, 207] on span "Edit" at bounding box center [961, 201] width 17 height 12
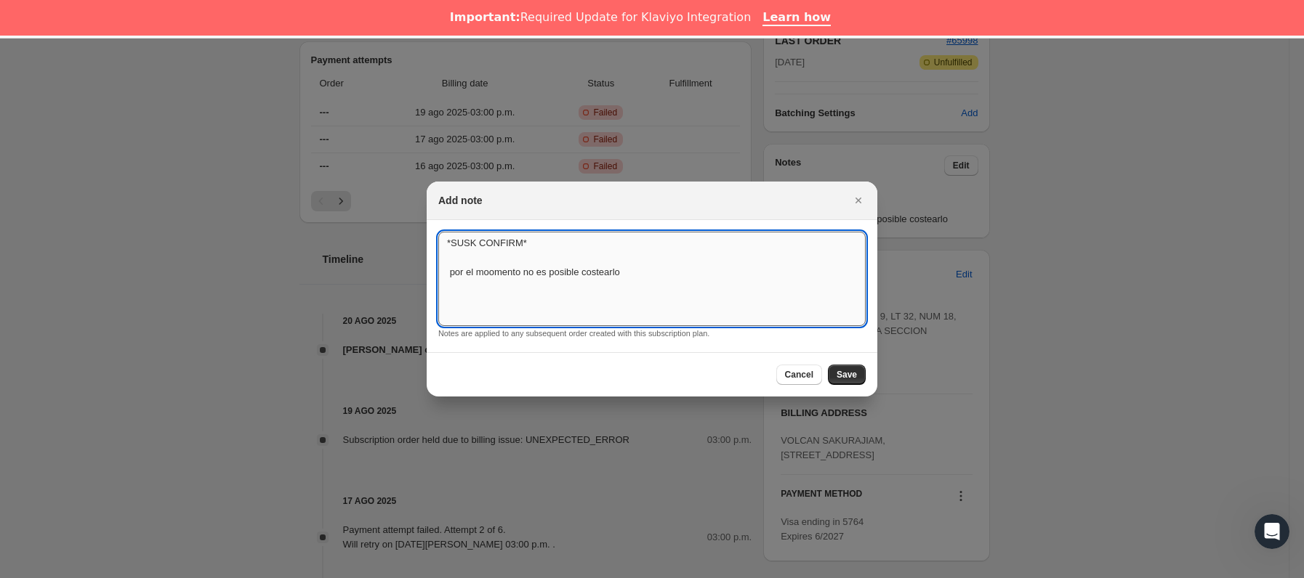
click at [690, 272] on textarea "*SUSK CONFIRM* por el moomento no es posible costearlo" at bounding box center [651, 279] width 427 height 94
type textarea "*SUSK CONFIRM* por el moomento no es posible costearlo problemas con la forma d…"
click at [844, 370] on span "Save" at bounding box center [846, 375] width 20 height 12
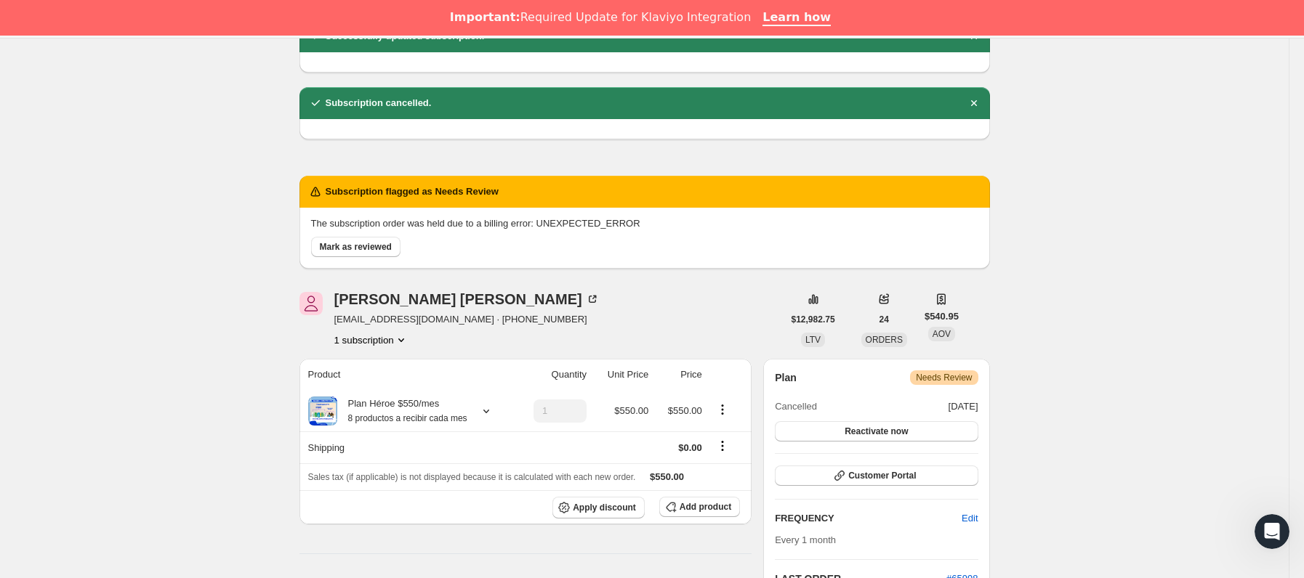
scroll to position [0, 0]
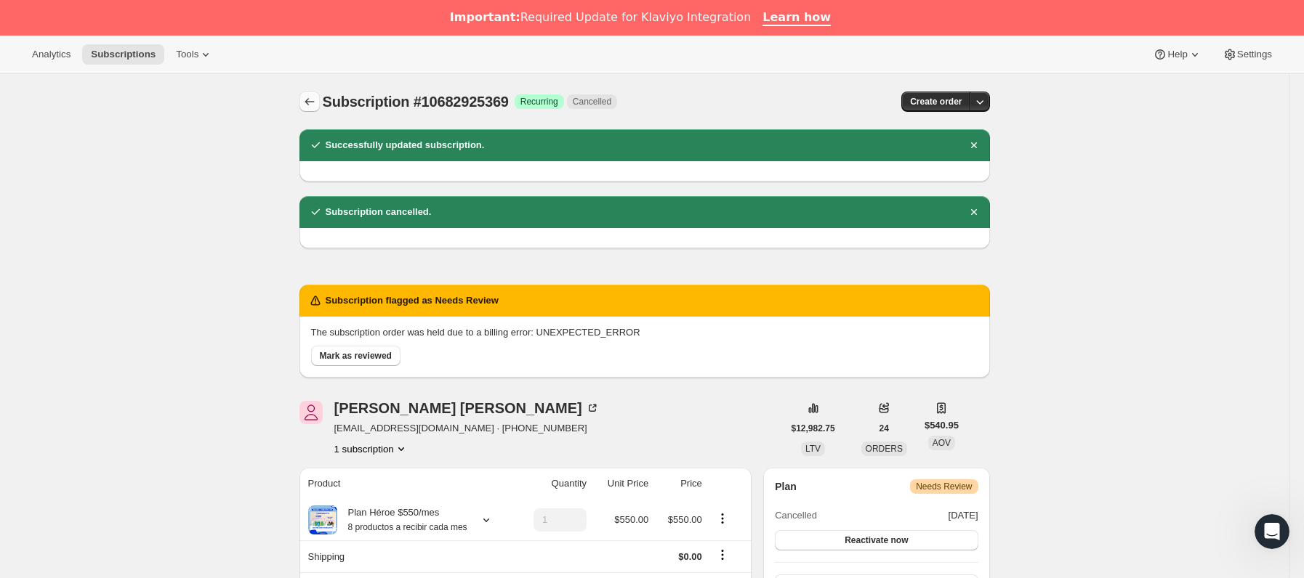
click at [314, 105] on icon "Subscriptions" at bounding box center [309, 101] width 15 height 15
